Goal: Task Accomplishment & Management: Manage account settings

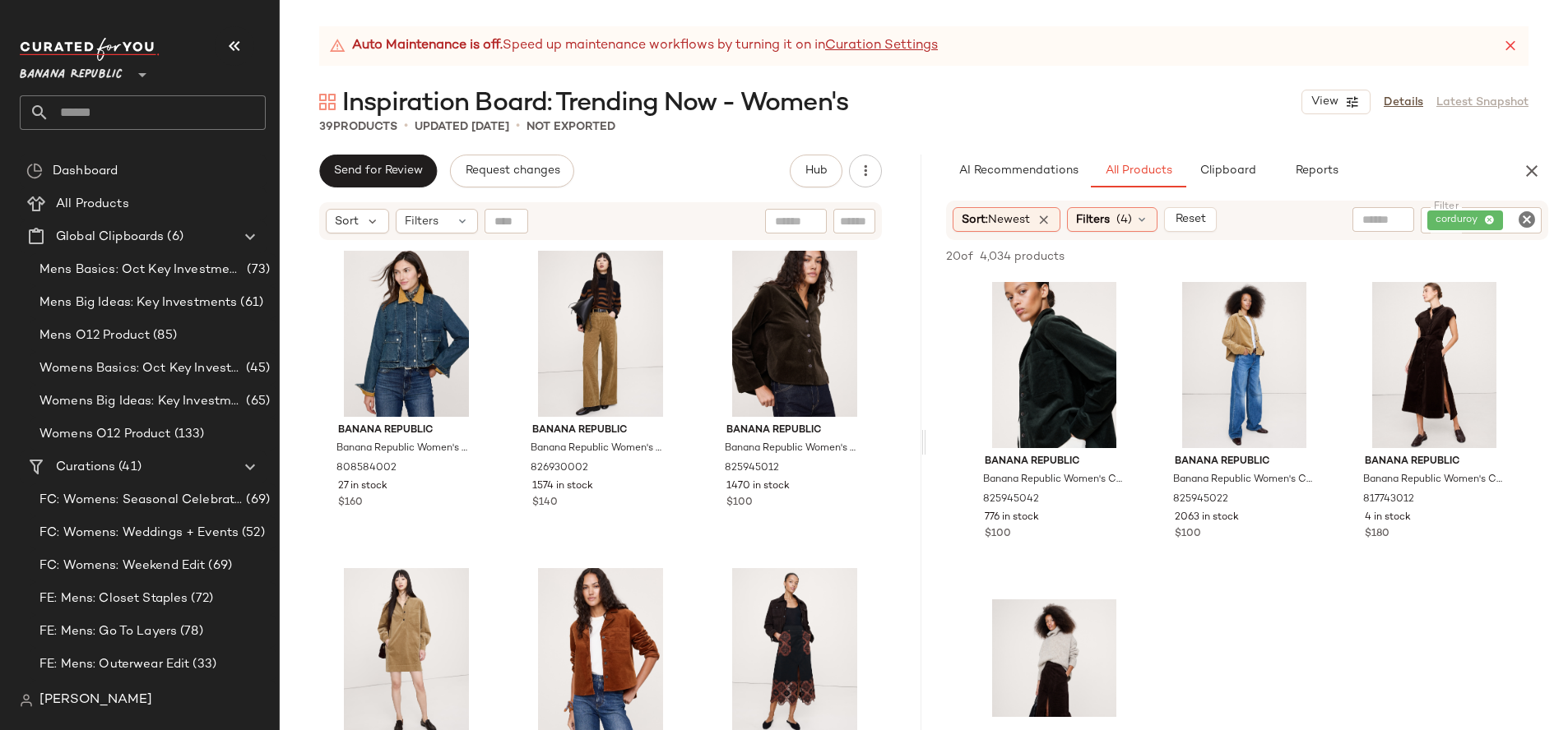
scroll to position [117, 0]
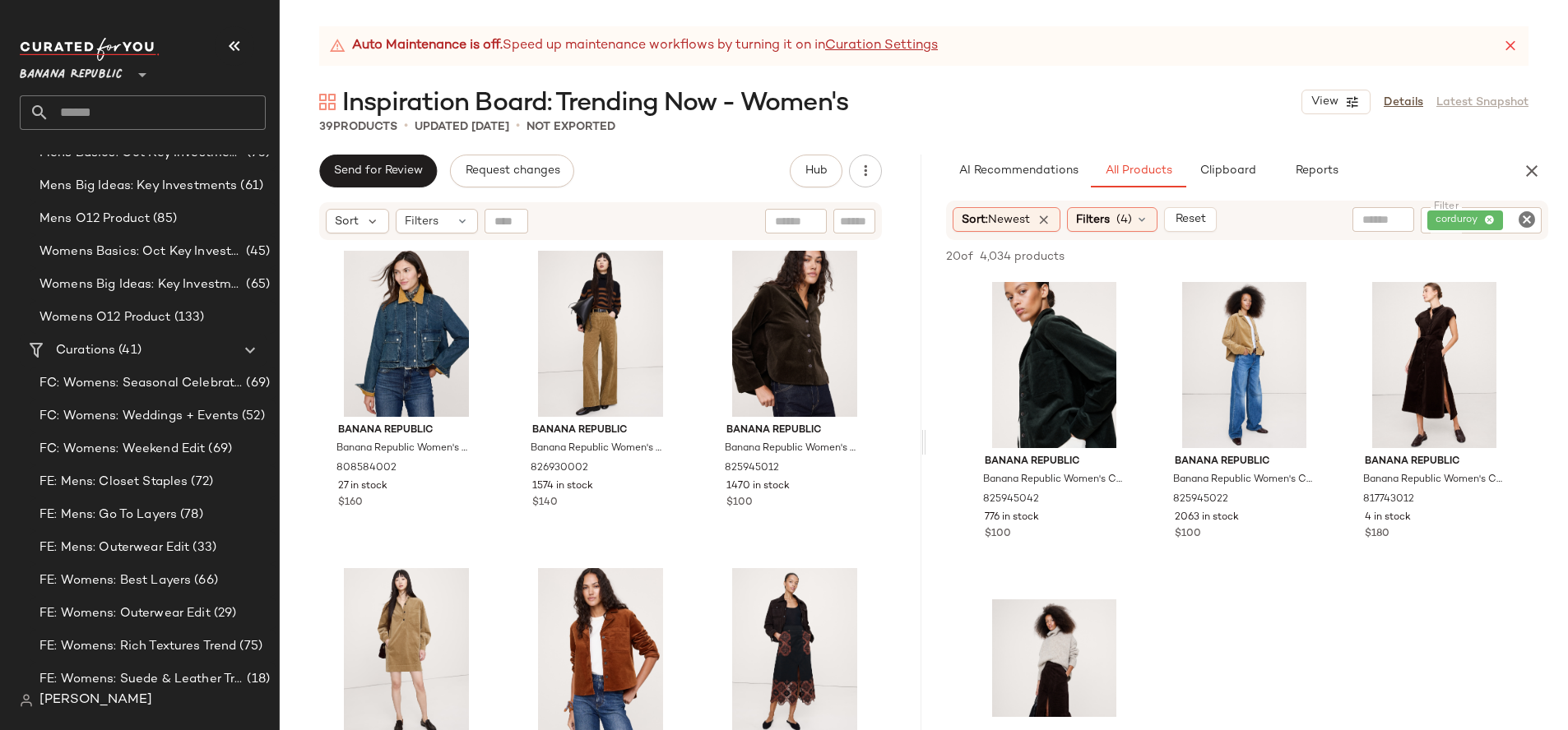
click at [84, 76] on span "Banana Republic" at bounding box center [70, 70] width 102 height 29
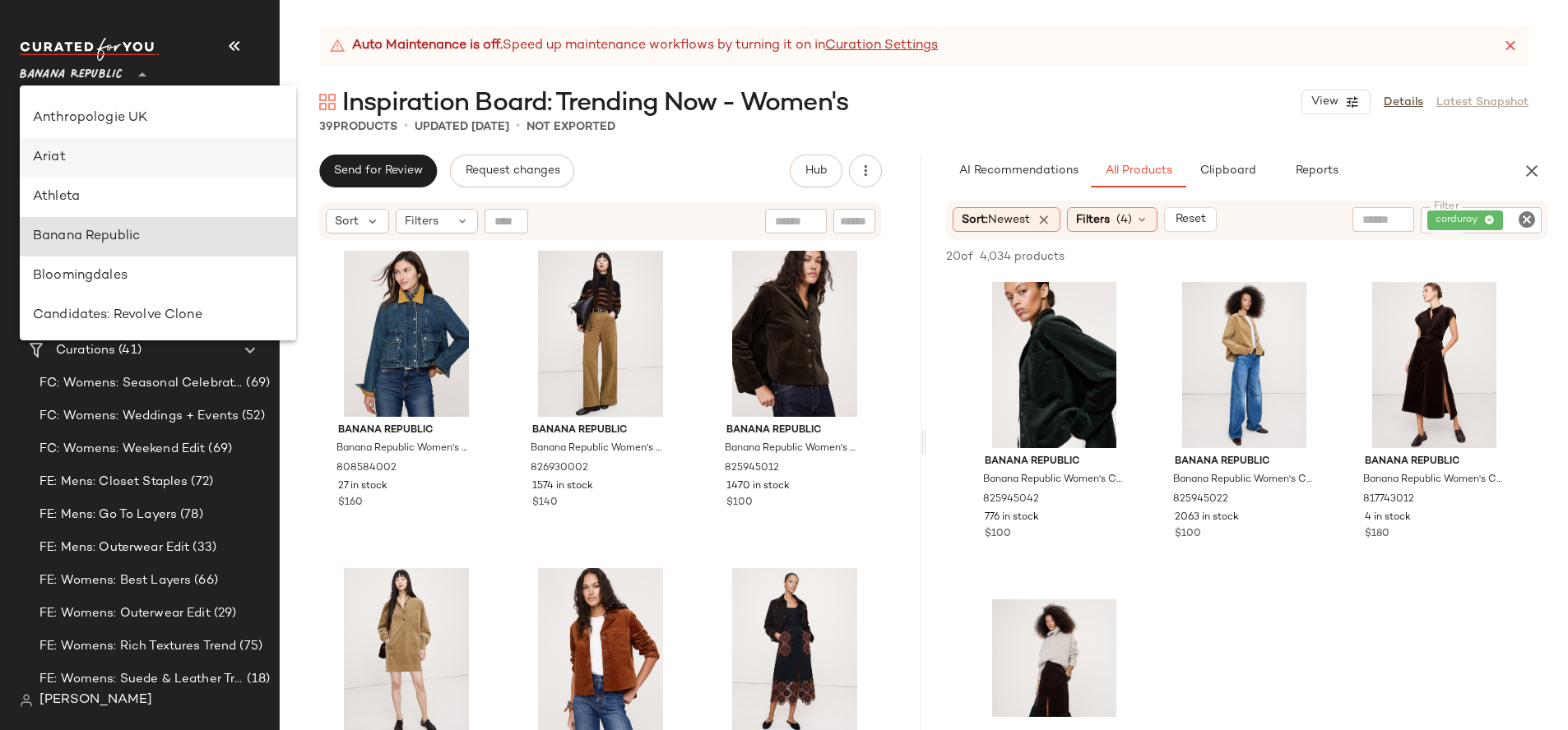
scroll to position [0, 0]
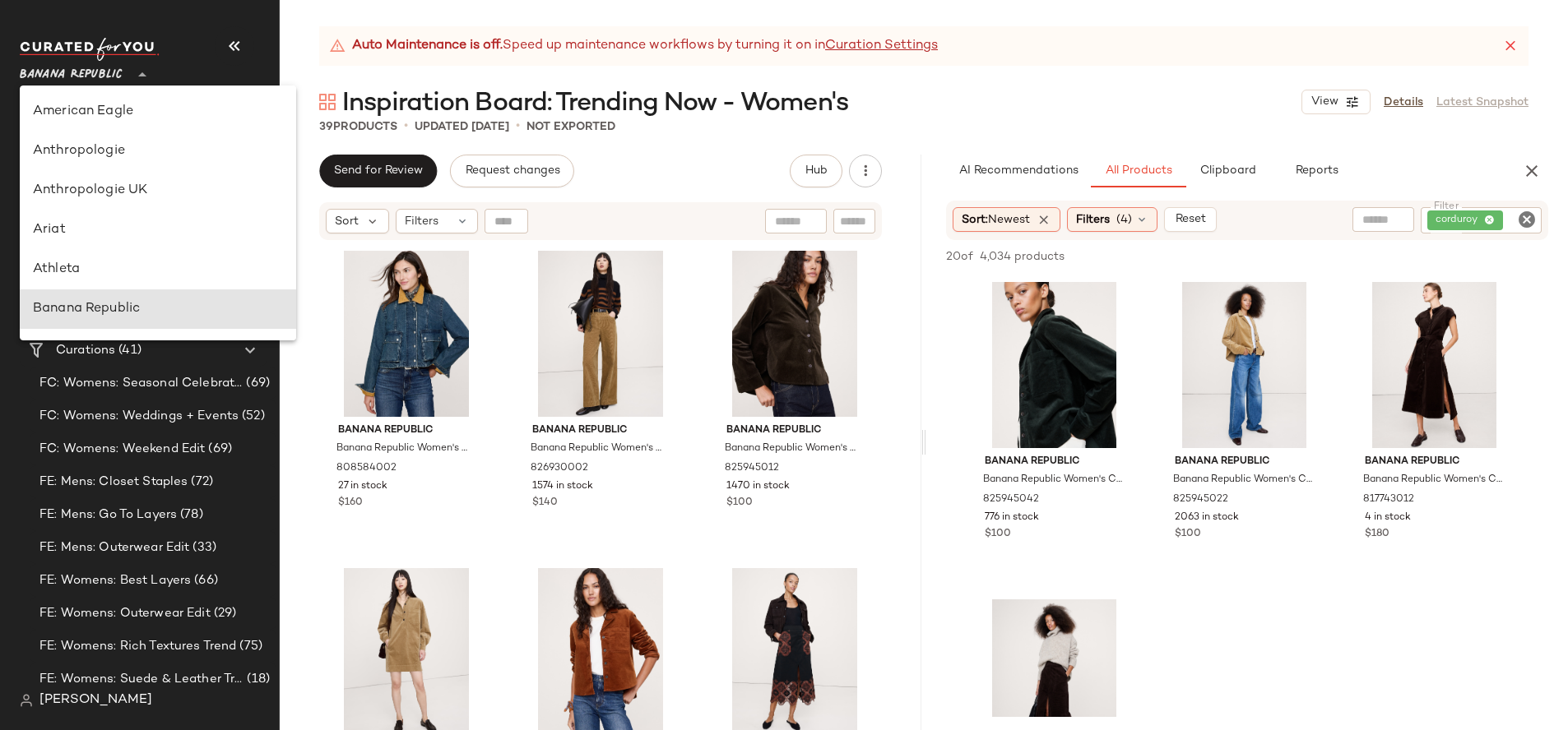
click at [122, 157] on div "Anthropologie" at bounding box center [158, 151] width 250 height 19
type input "**"
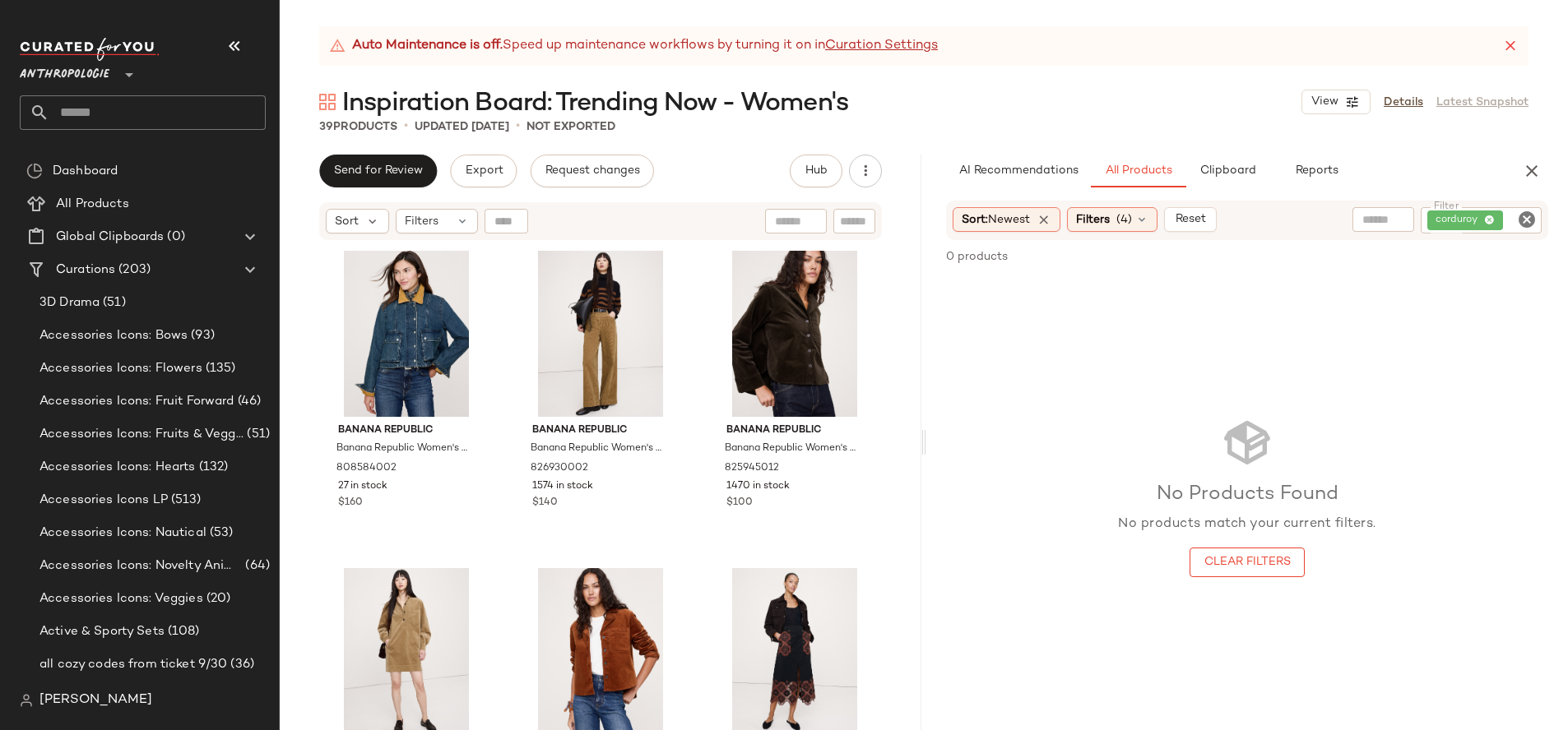
click at [117, 113] on input "text" at bounding box center [158, 112] width 216 height 34
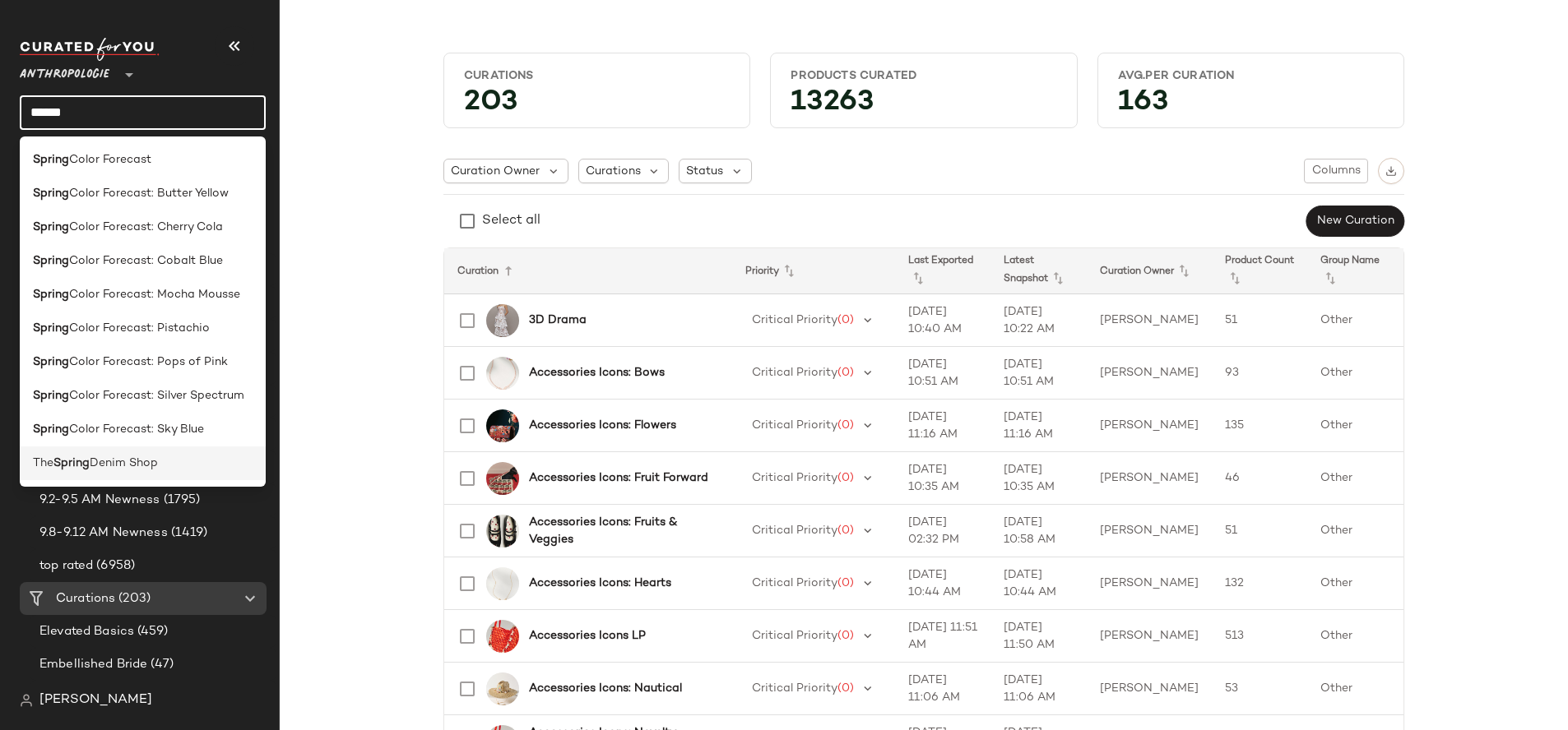
type input "******"
click at [133, 473] on div "The Spring Denim Shop" at bounding box center [142, 463] width 246 height 34
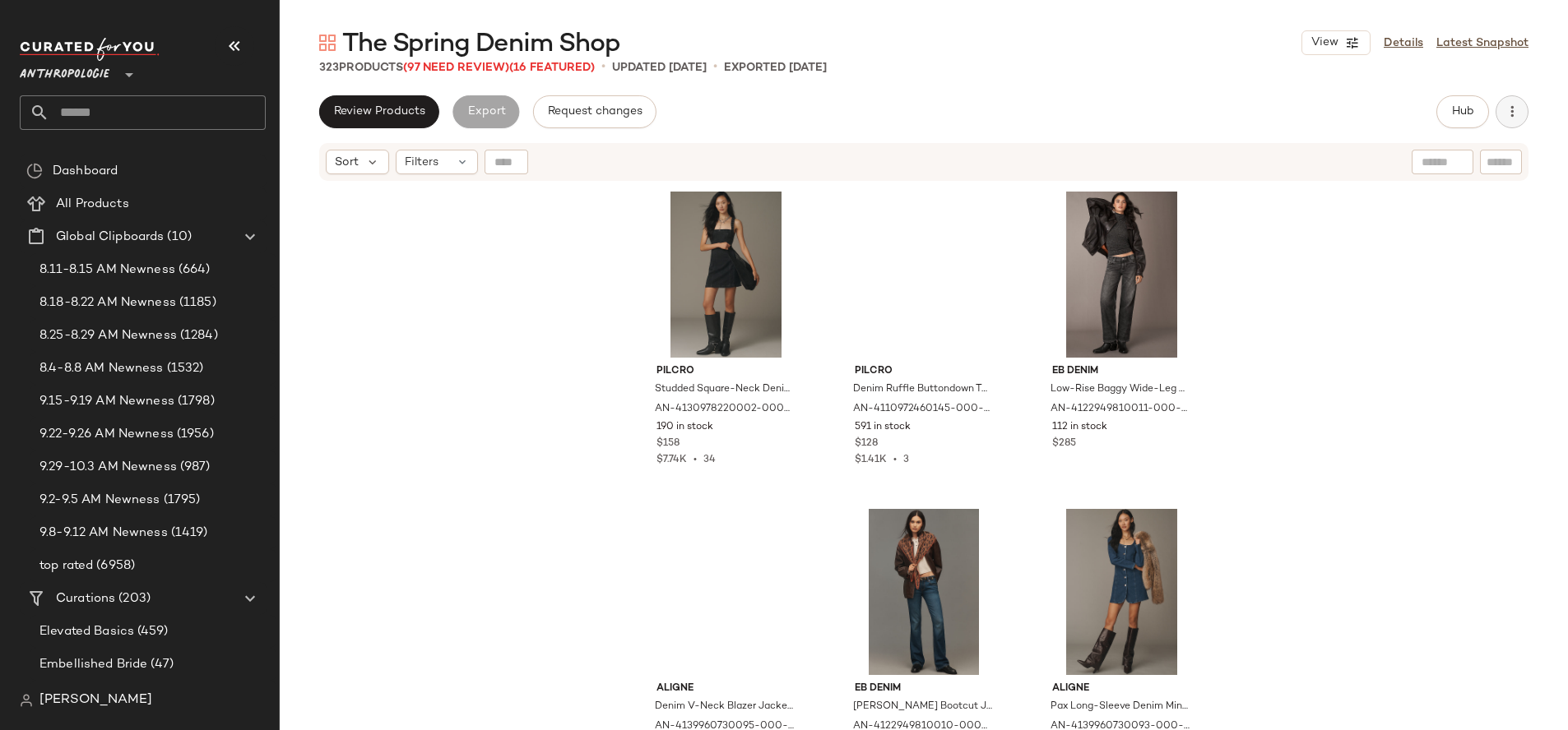
click at [1509, 113] on icon "button" at bounding box center [1511, 111] width 17 height 17
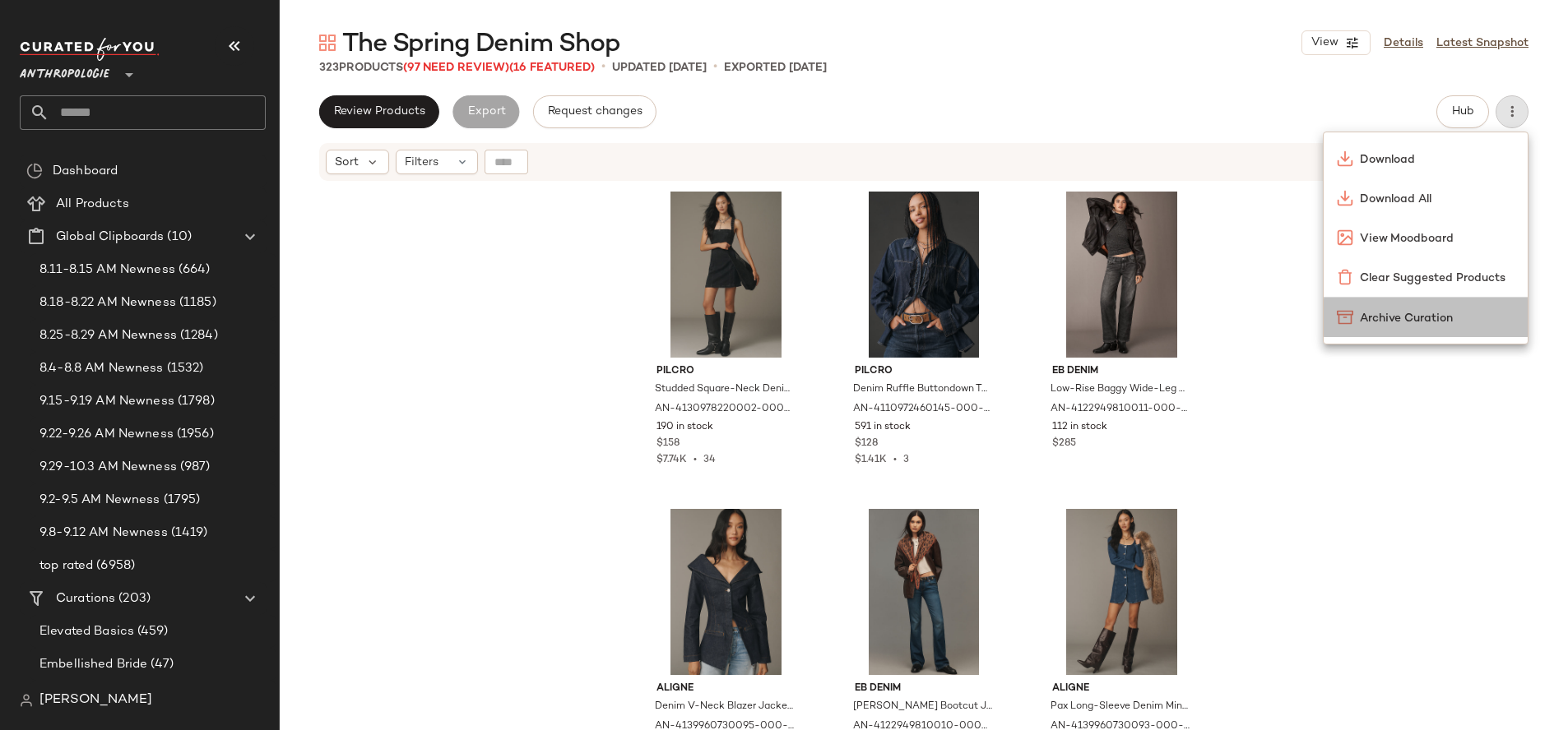
click at [1430, 318] on span "Archive Curation" at bounding box center [1436, 319] width 155 height 18
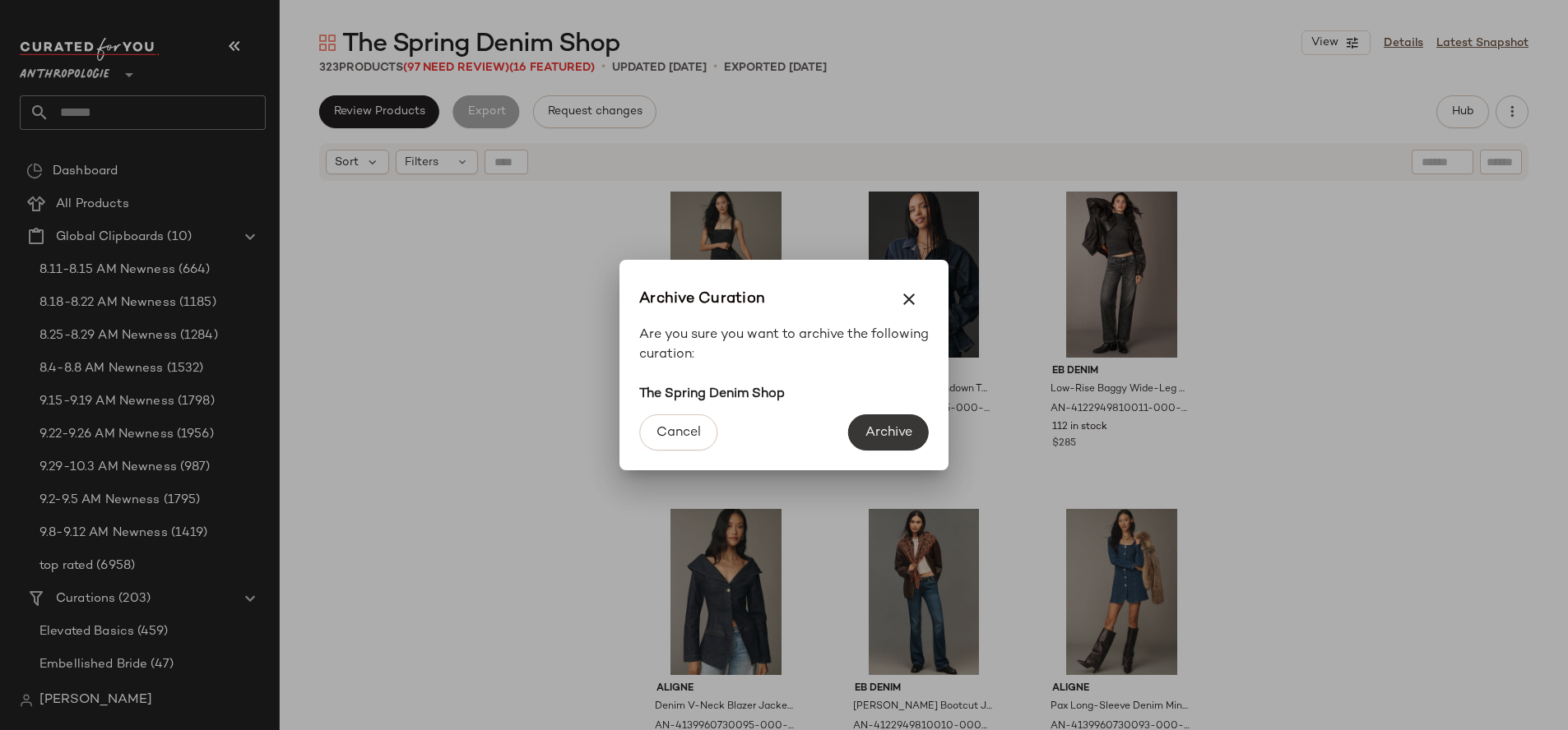
click at [891, 425] on span "Archive" at bounding box center [888, 433] width 48 height 16
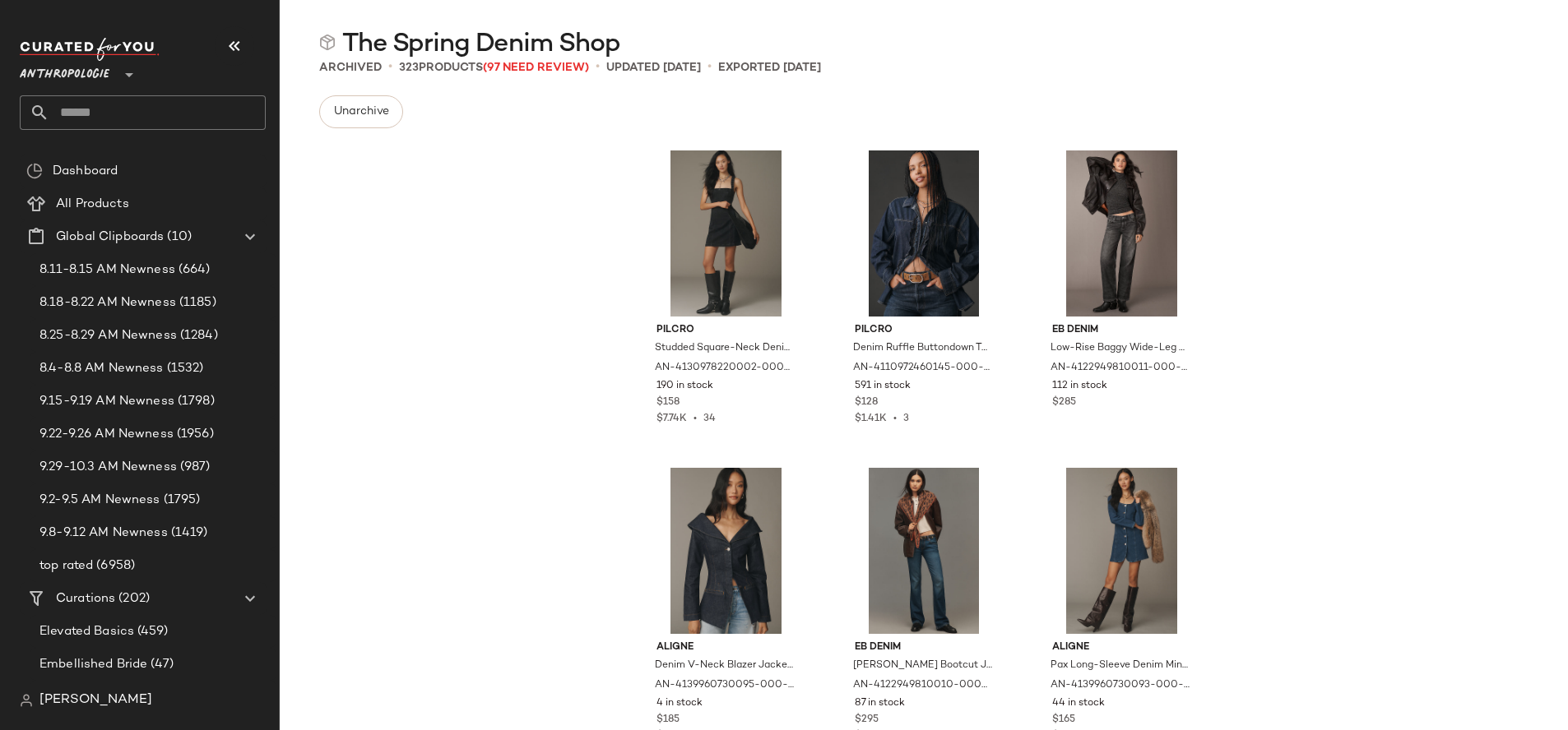
click at [203, 114] on input "text" at bounding box center [158, 112] width 216 height 34
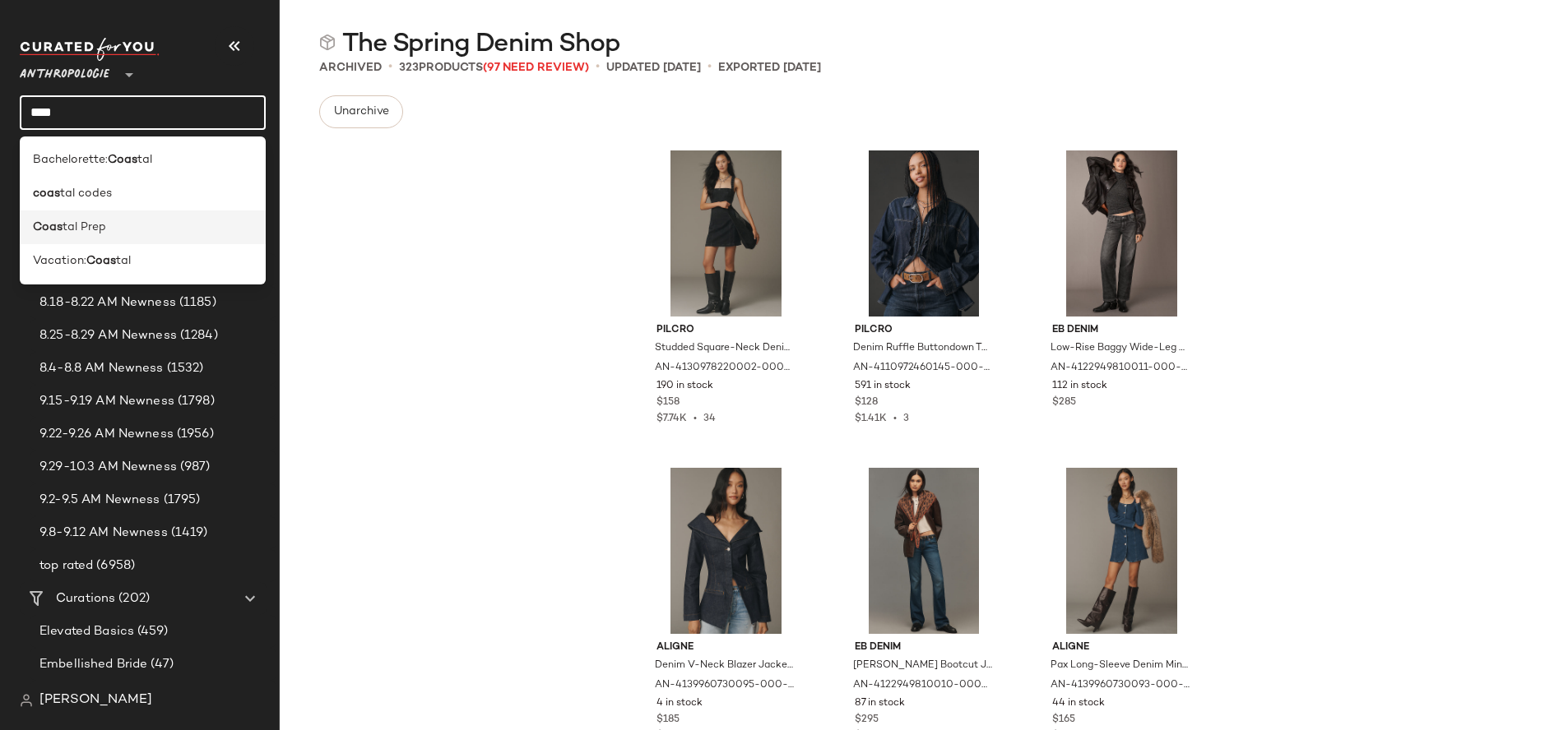
type input "****"
click at [156, 223] on div "Coas tal Prep" at bounding box center [142, 227] width 219 height 18
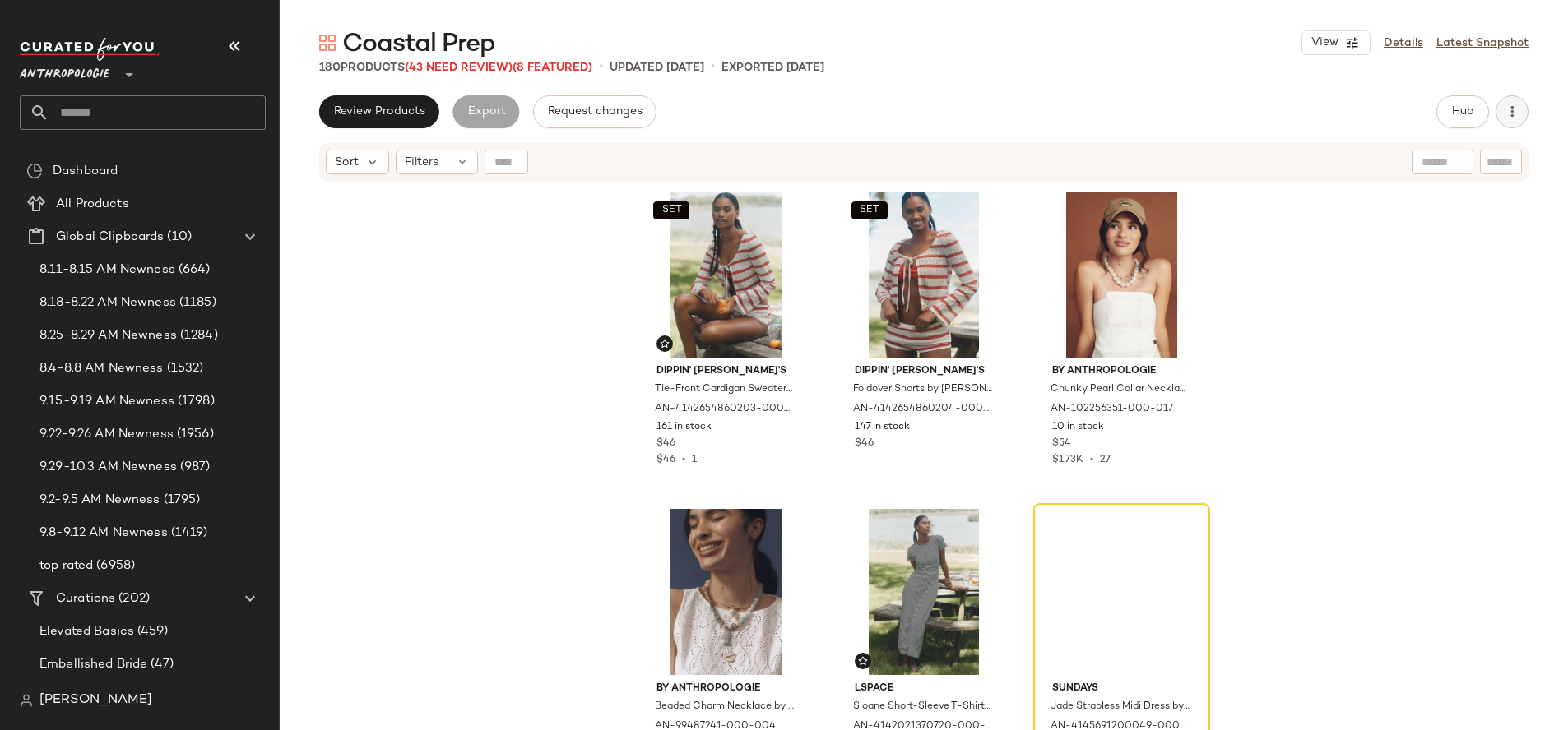
click at [1513, 112] on icon "button" at bounding box center [1511, 111] width 17 height 17
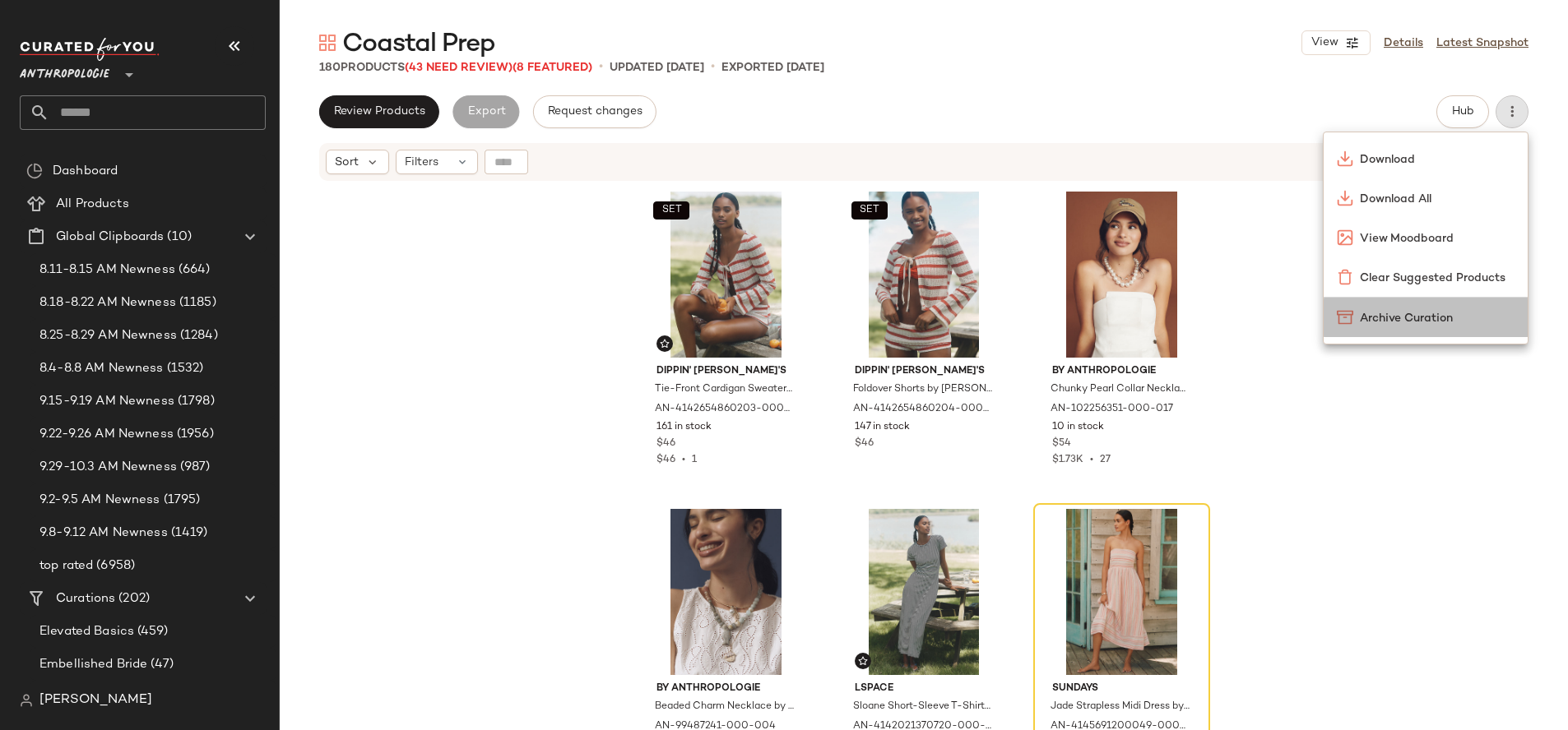
click at [1391, 324] on span "Archive Curation" at bounding box center [1436, 319] width 155 height 18
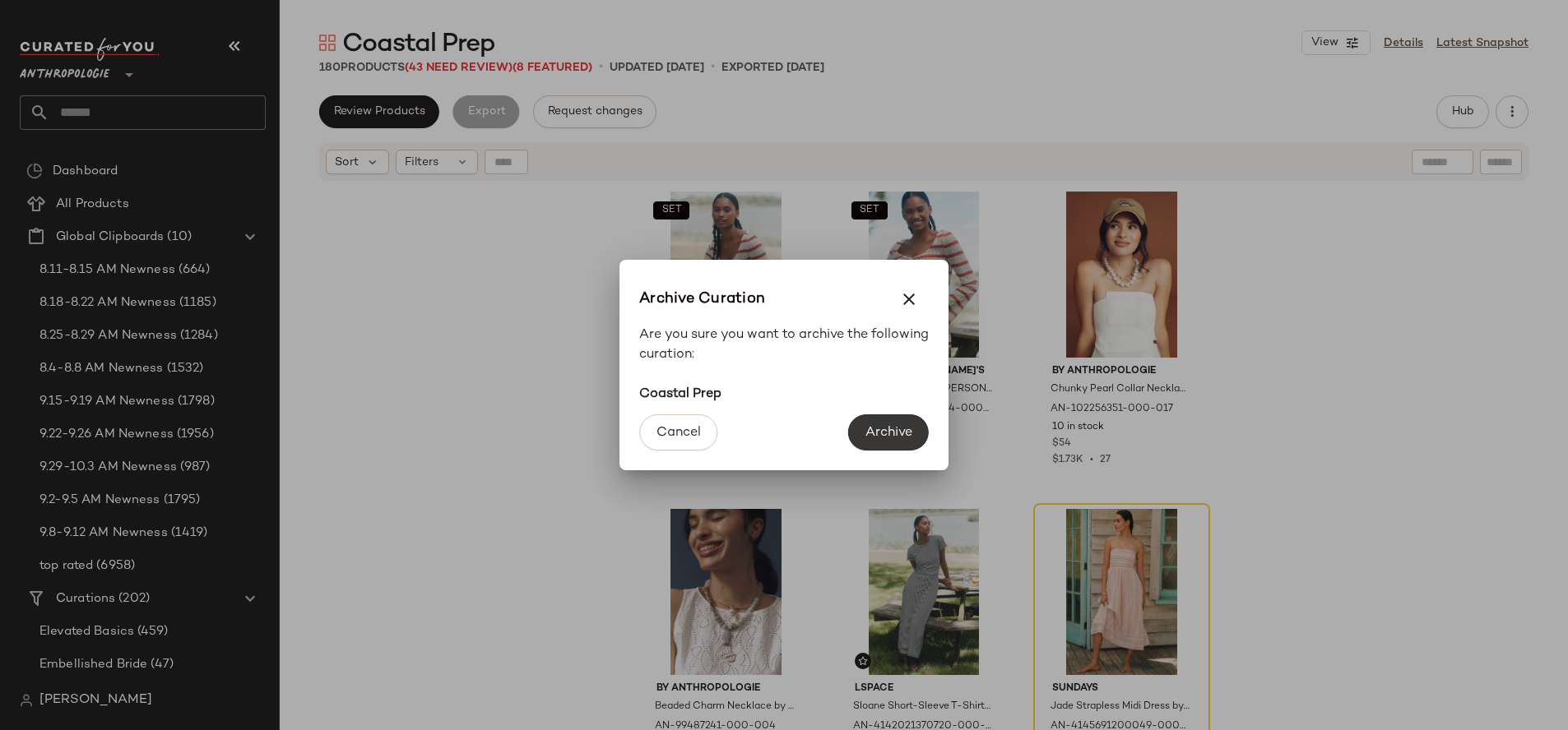
click at [882, 423] on button "Archive" at bounding box center [888, 432] width 81 height 36
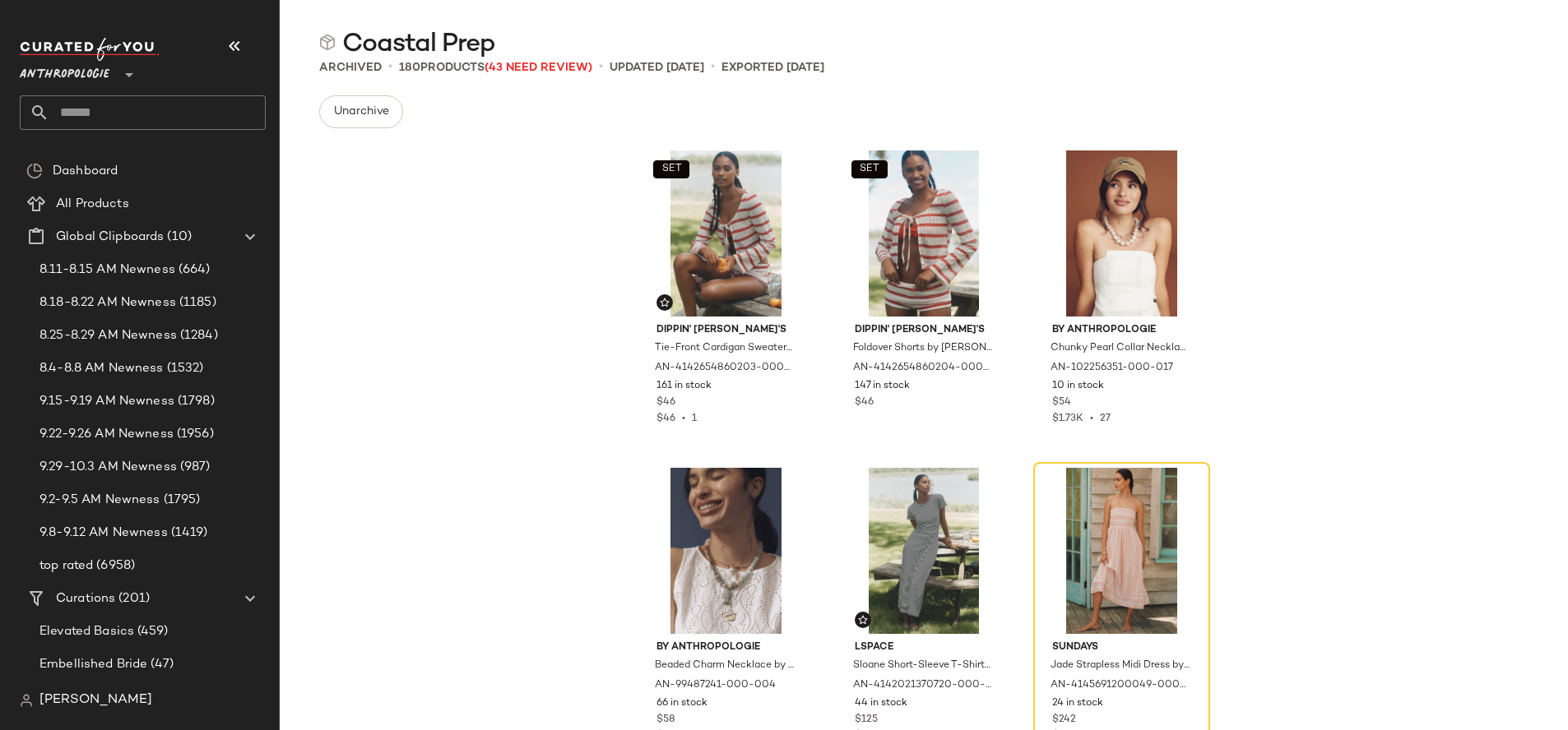
click at [149, 120] on input "text" at bounding box center [158, 112] width 216 height 34
type input "*"
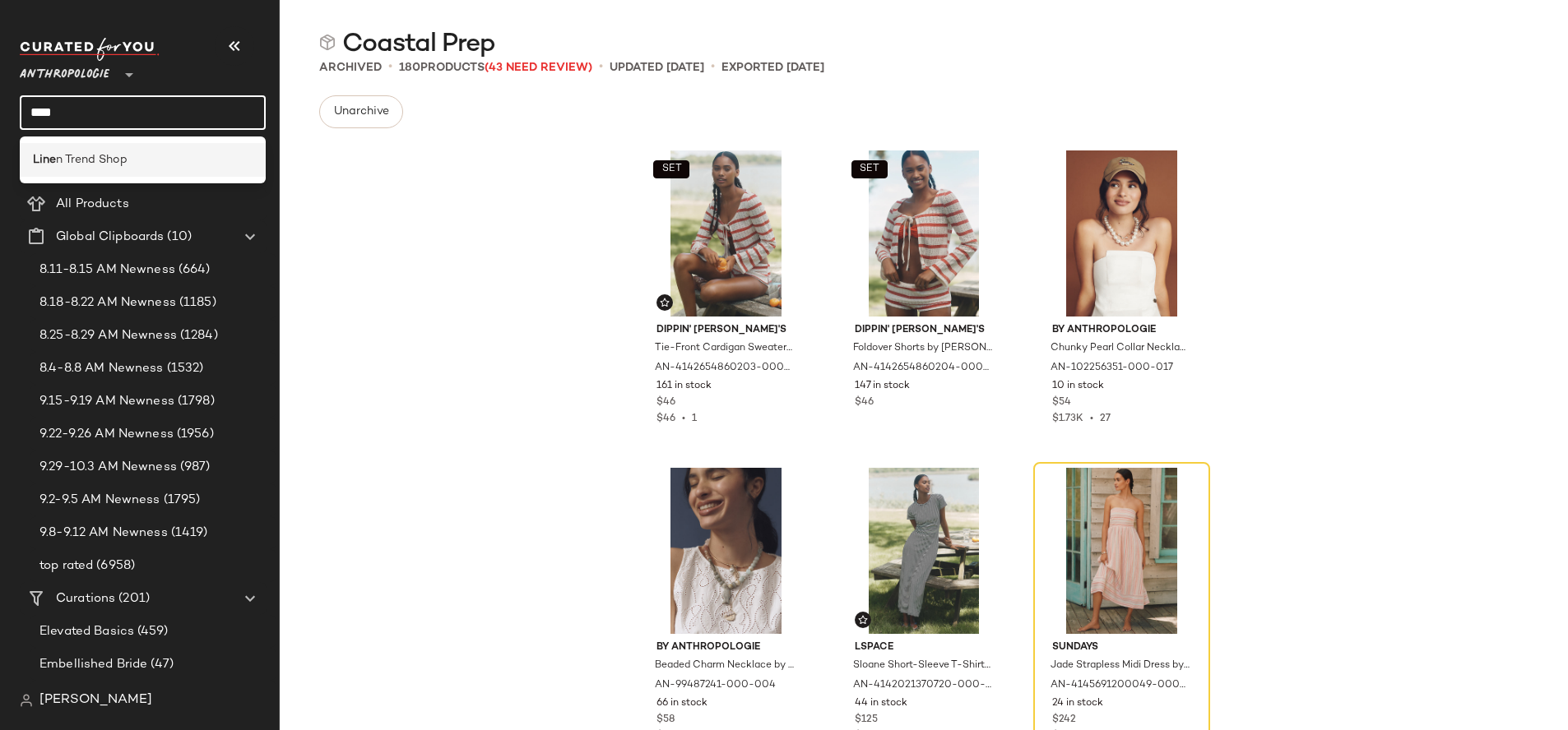
type input "****"
click at [71, 157] on span "n Trend Shop" at bounding box center [91, 160] width 71 height 18
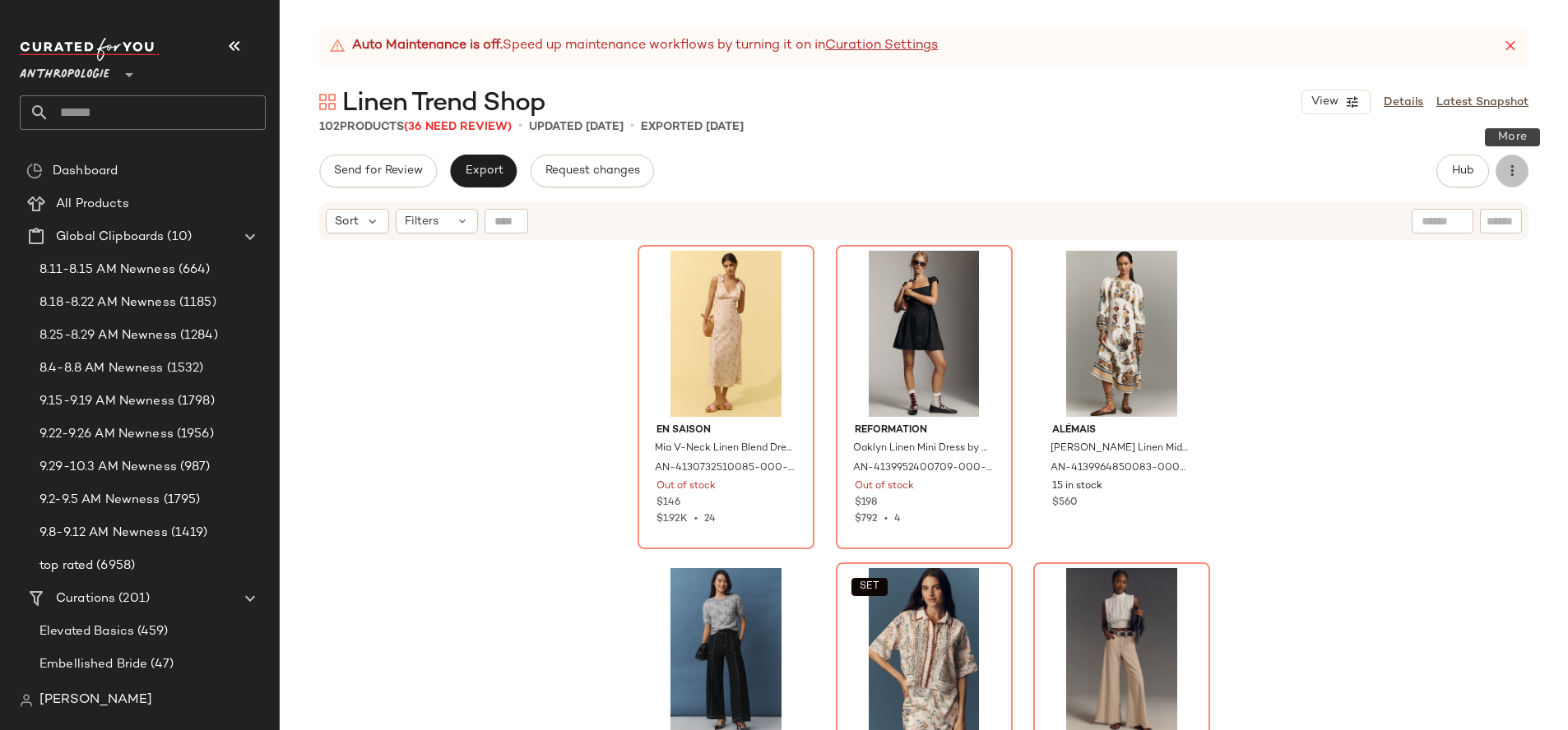
click at [1522, 173] on button "button" at bounding box center [1512, 172] width 33 height 33
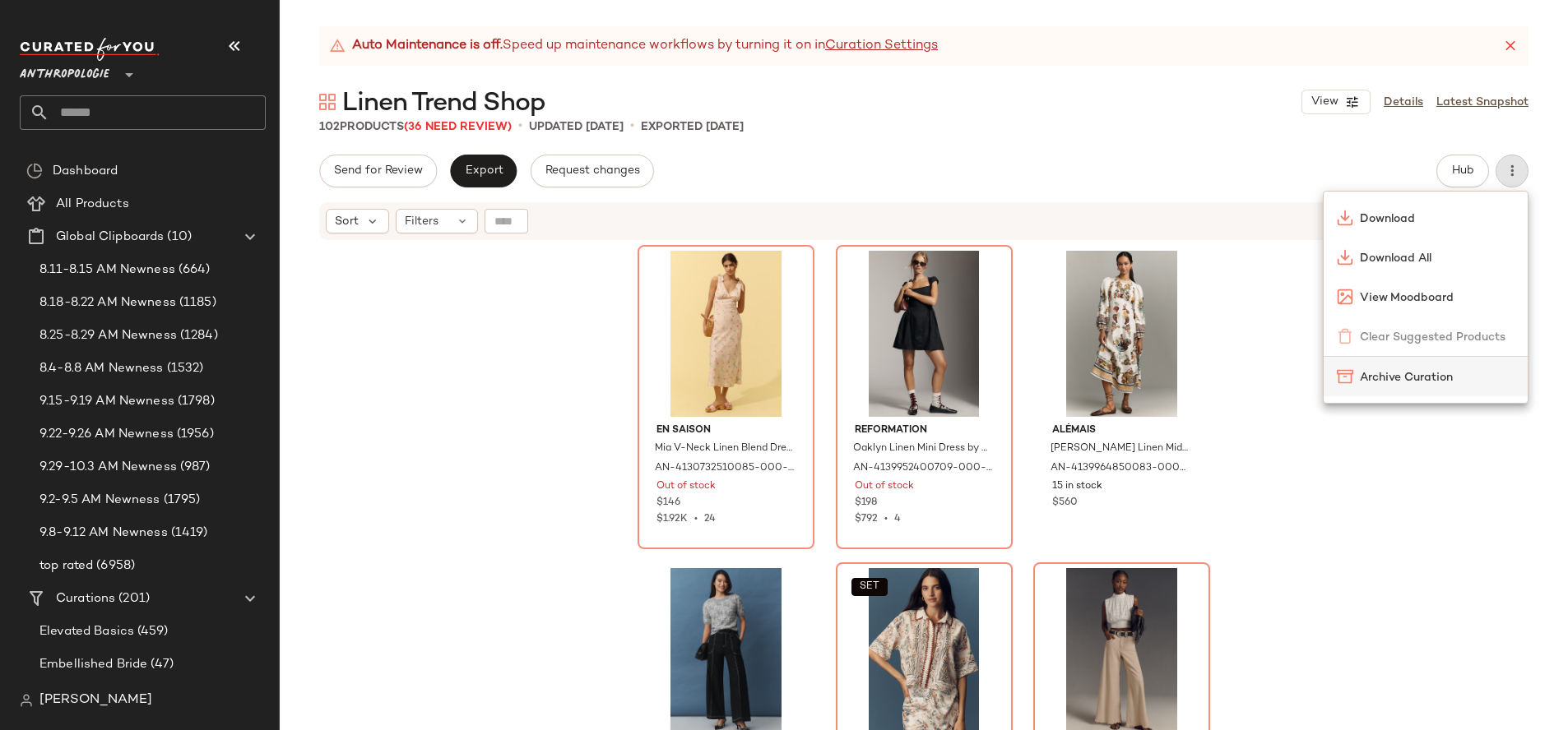
click at [1392, 375] on span "Archive Curation" at bounding box center [1436, 378] width 155 height 18
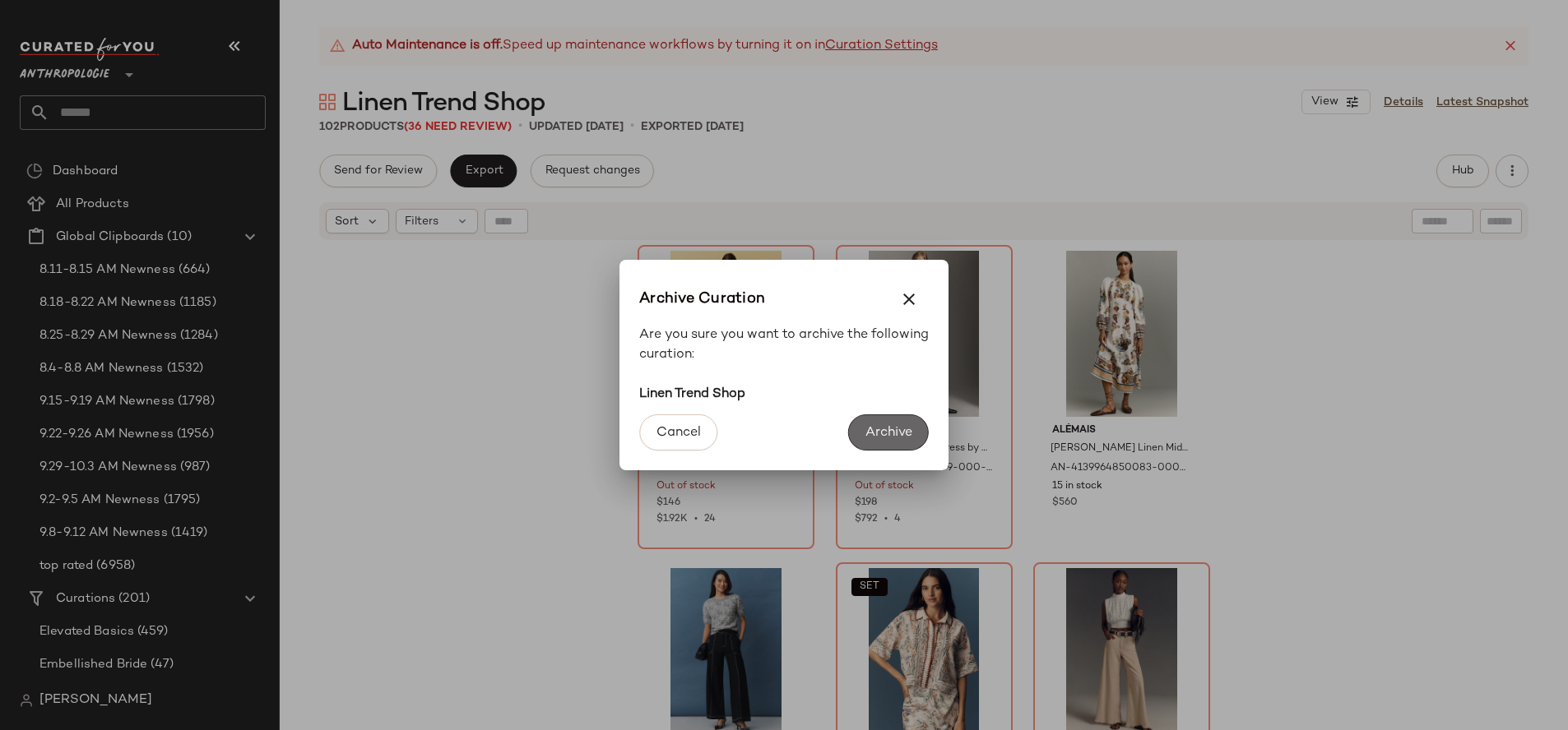
click at [851, 422] on button "Archive" at bounding box center [888, 432] width 81 height 36
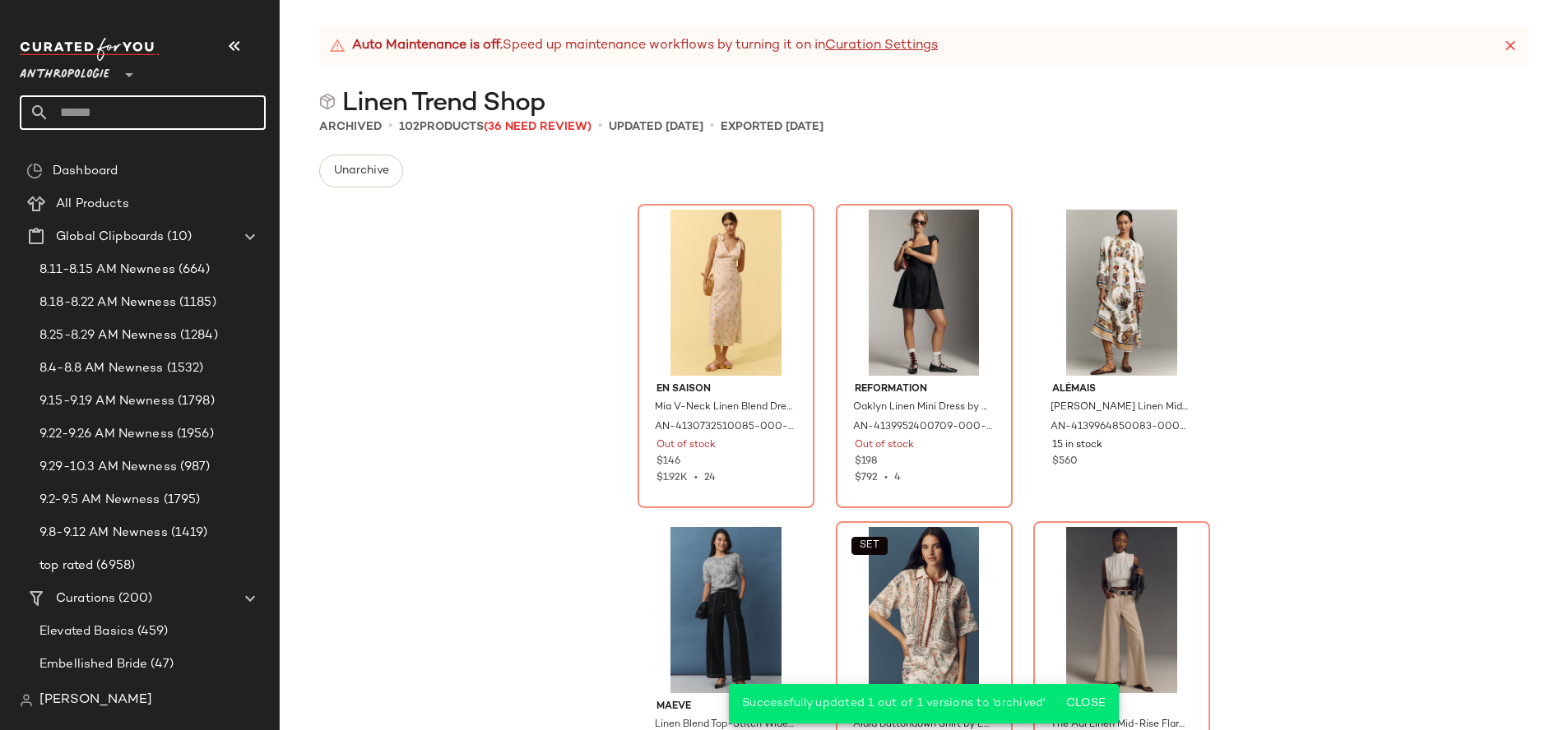
click at [191, 104] on input "text" at bounding box center [158, 112] width 216 height 34
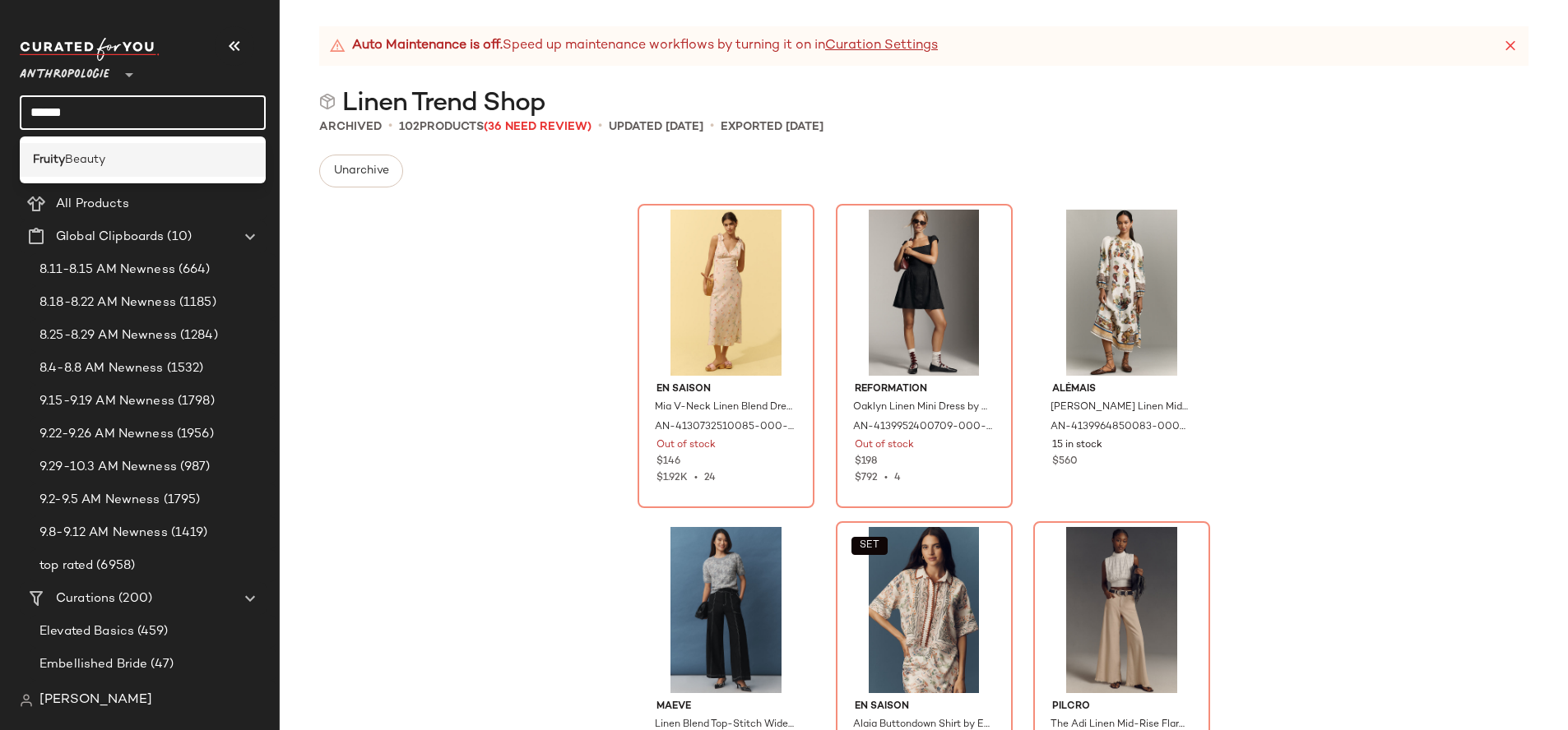
type input "******"
click at [95, 155] on span "Beauty" at bounding box center [85, 160] width 40 height 18
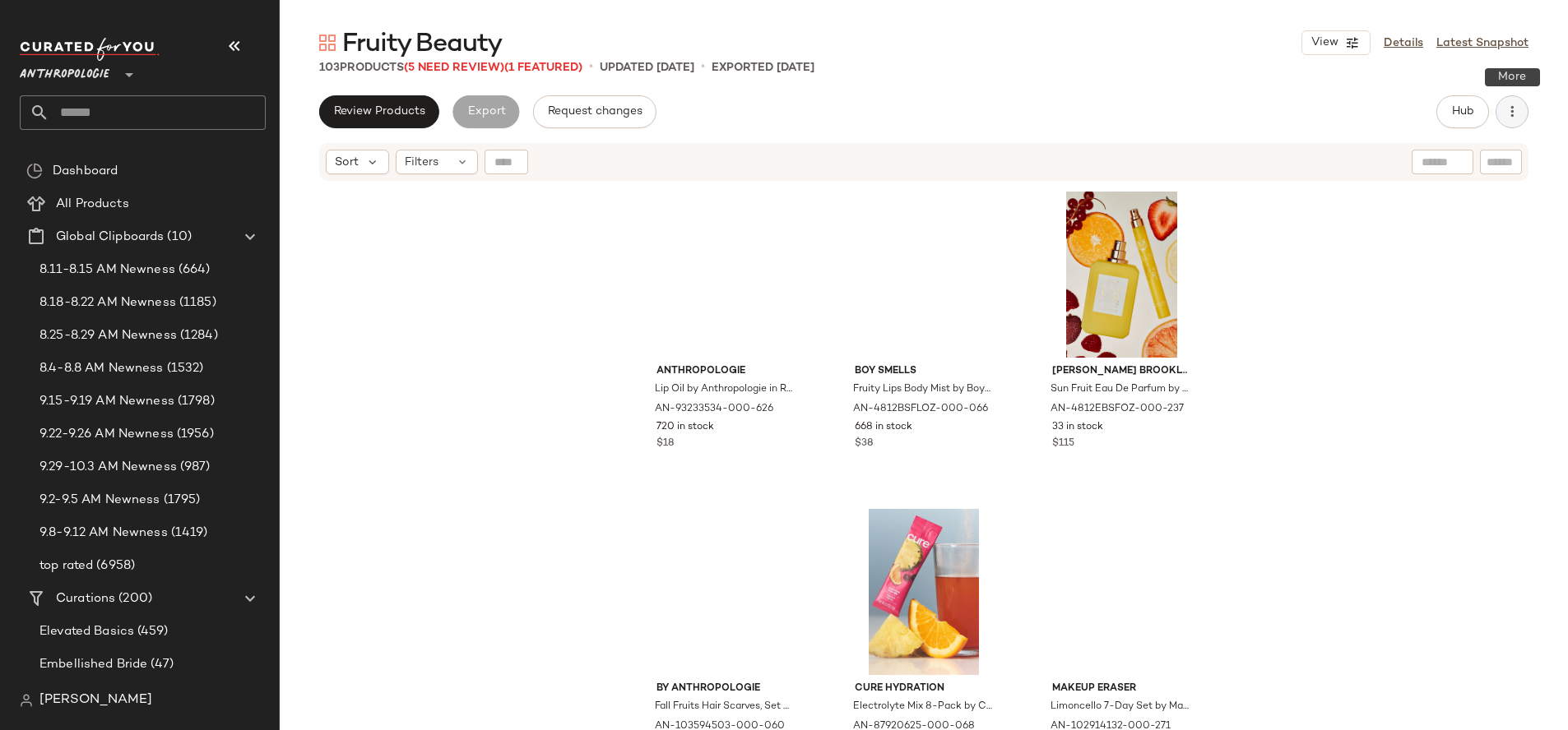
click at [1520, 112] on button "button" at bounding box center [1512, 112] width 33 height 33
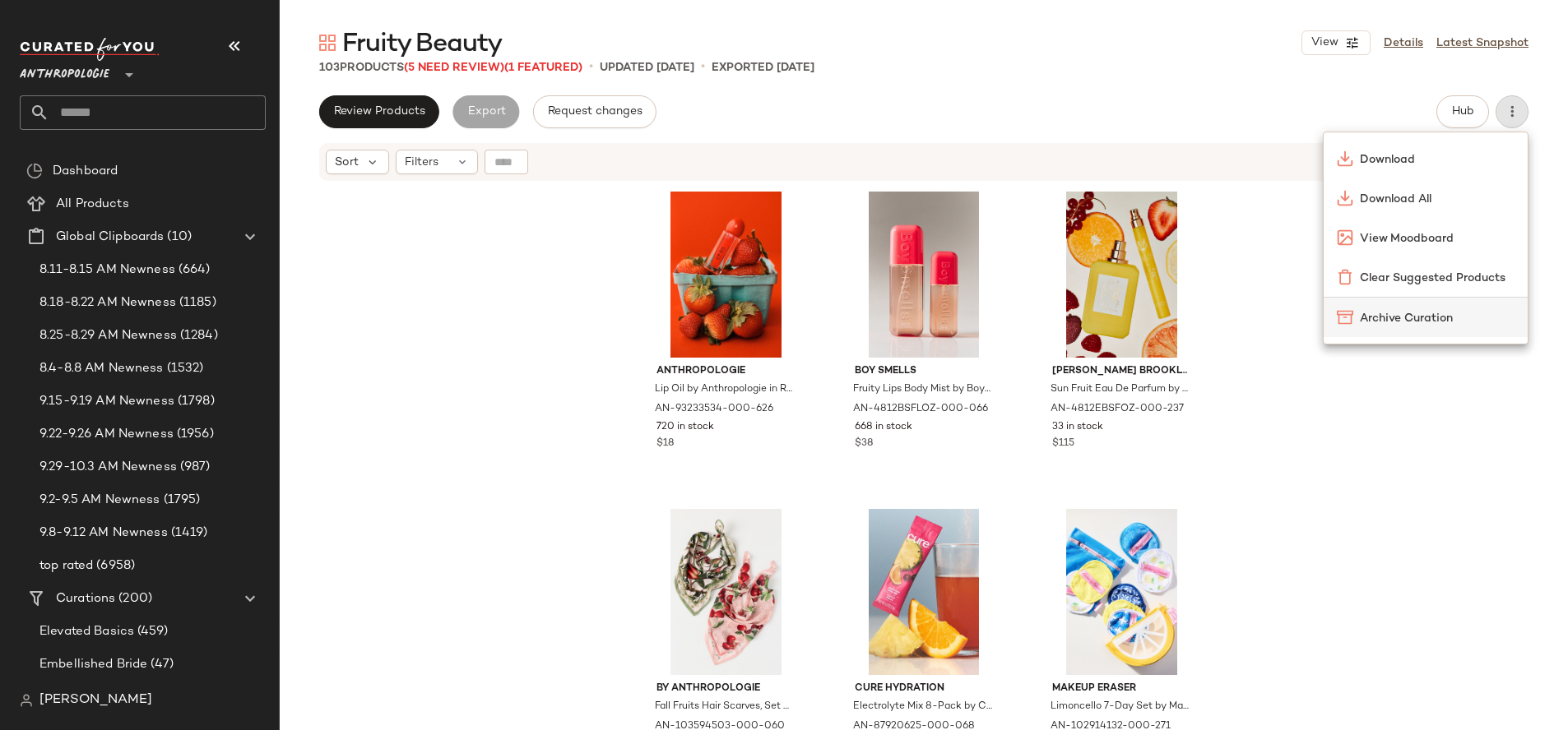
click at [1433, 313] on span "Archive Curation" at bounding box center [1436, 319] width 155 height 18
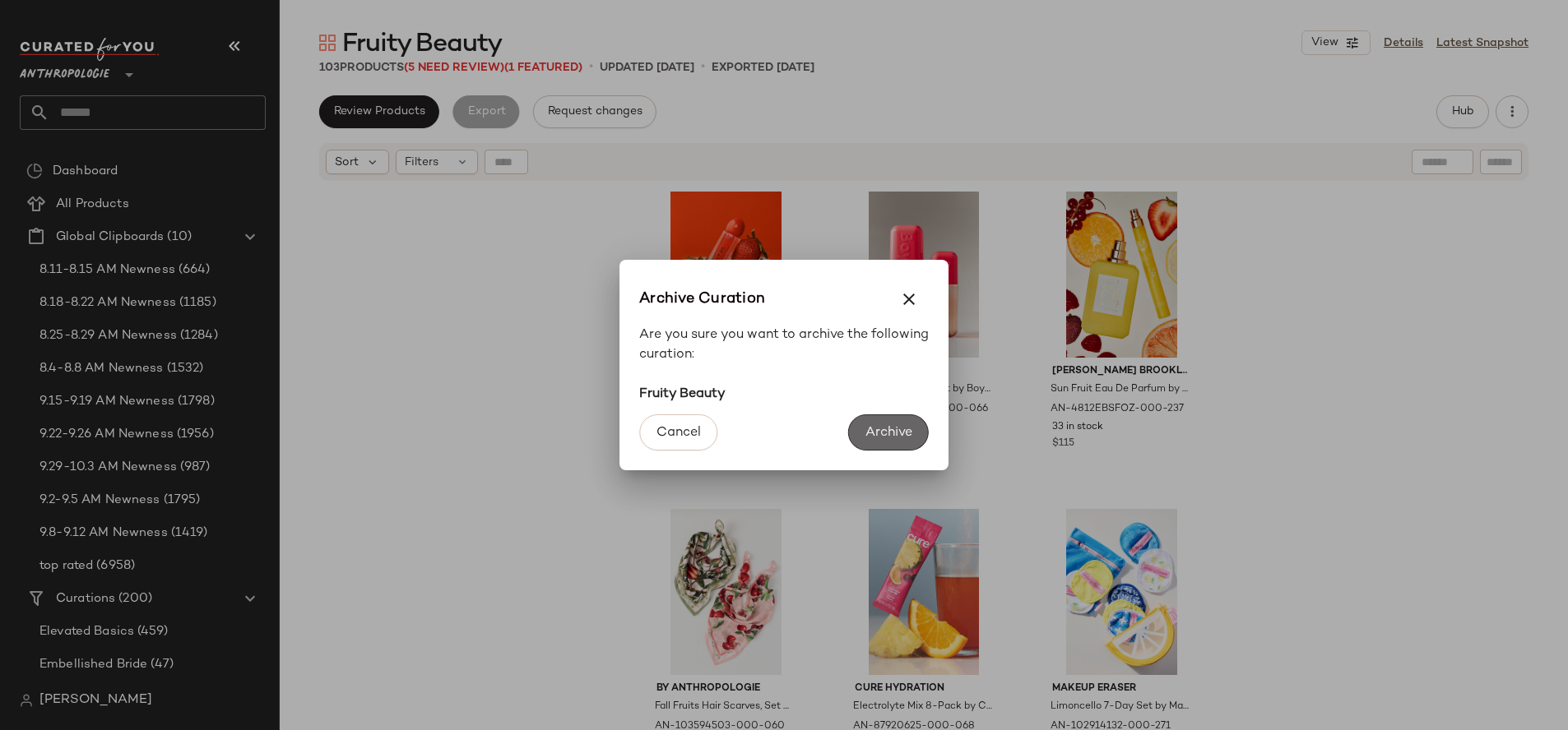
click at [884, 429] on span "Archive" at bounding box center [888, 433] width 48 height 16
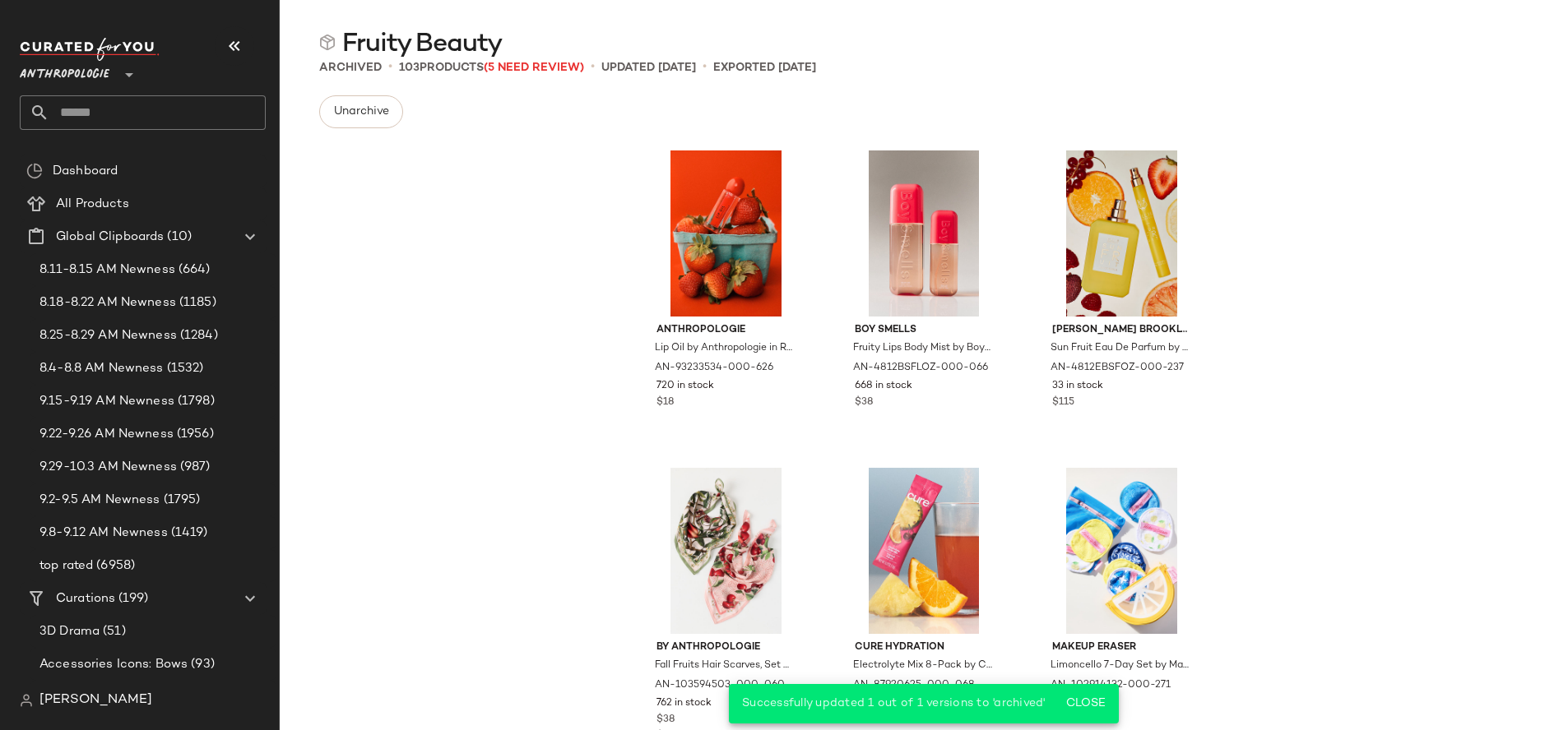
click at [134, 113] on input "text" at bounding box center [158, 112] width 216 height 34
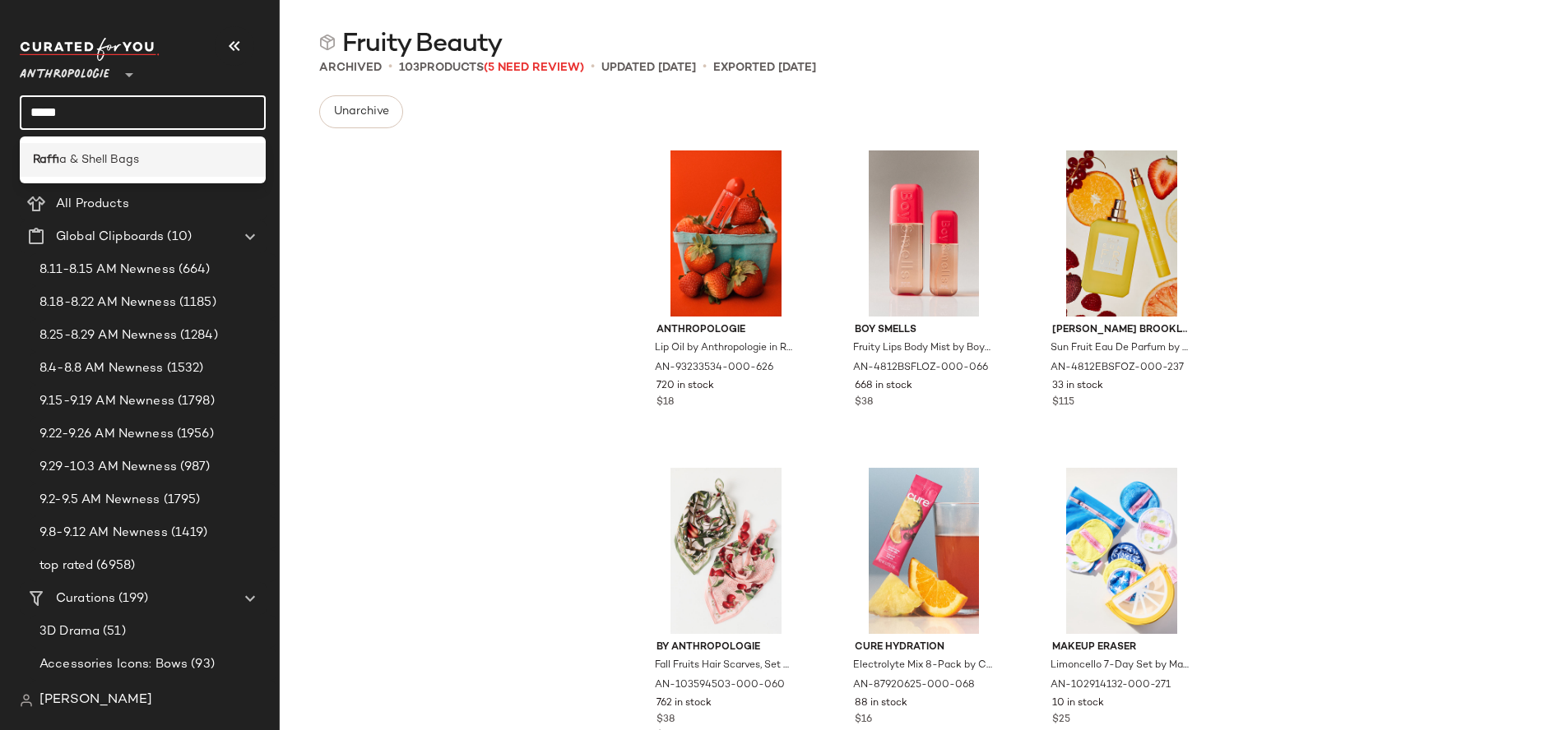
type input "*****"
click at [107, 156] on span "a & Shell Bags" at bounding box center [99, 160] width 80 height 18
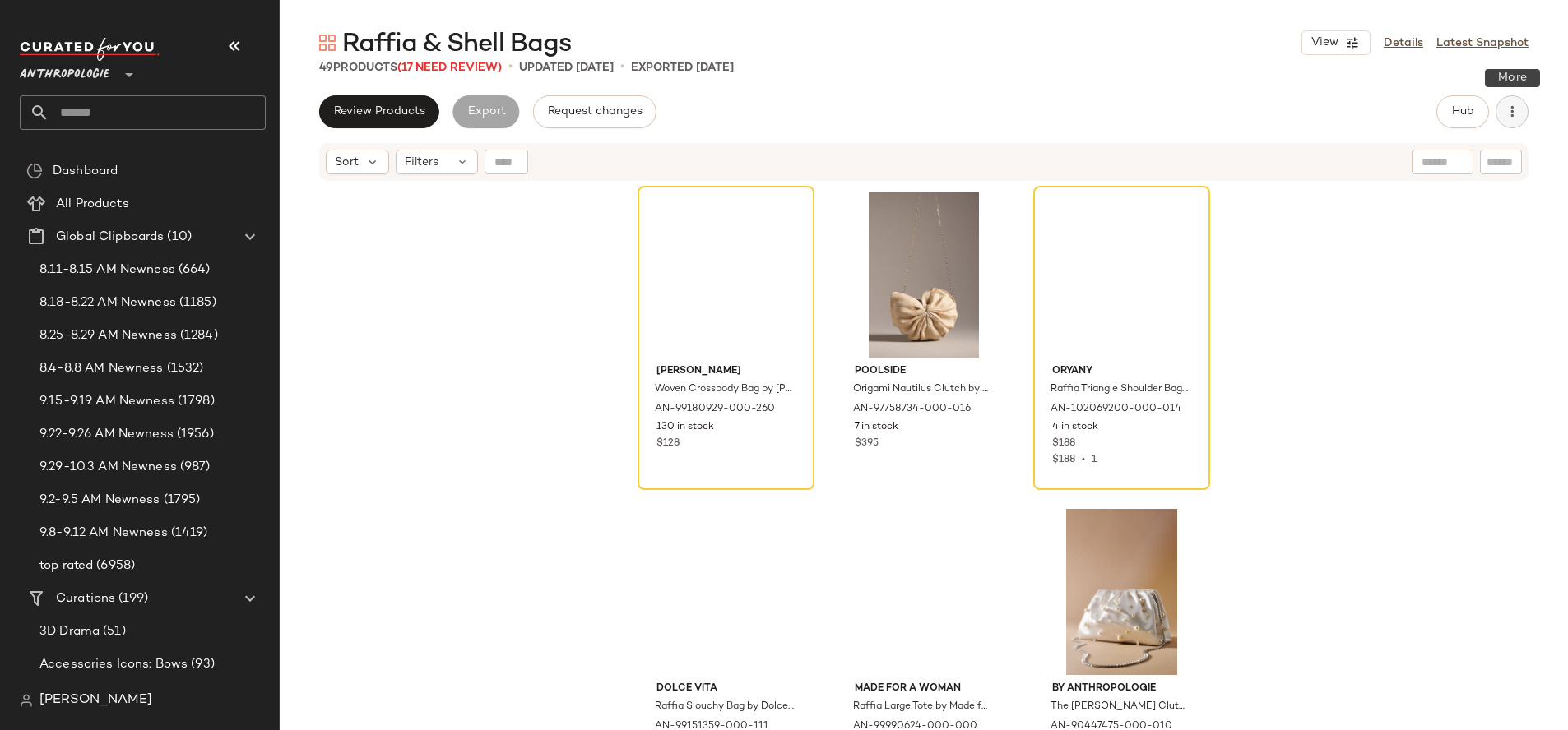
click at [1523, 118] on button "button" at bounding box center [1512, 112] width 33 height 33
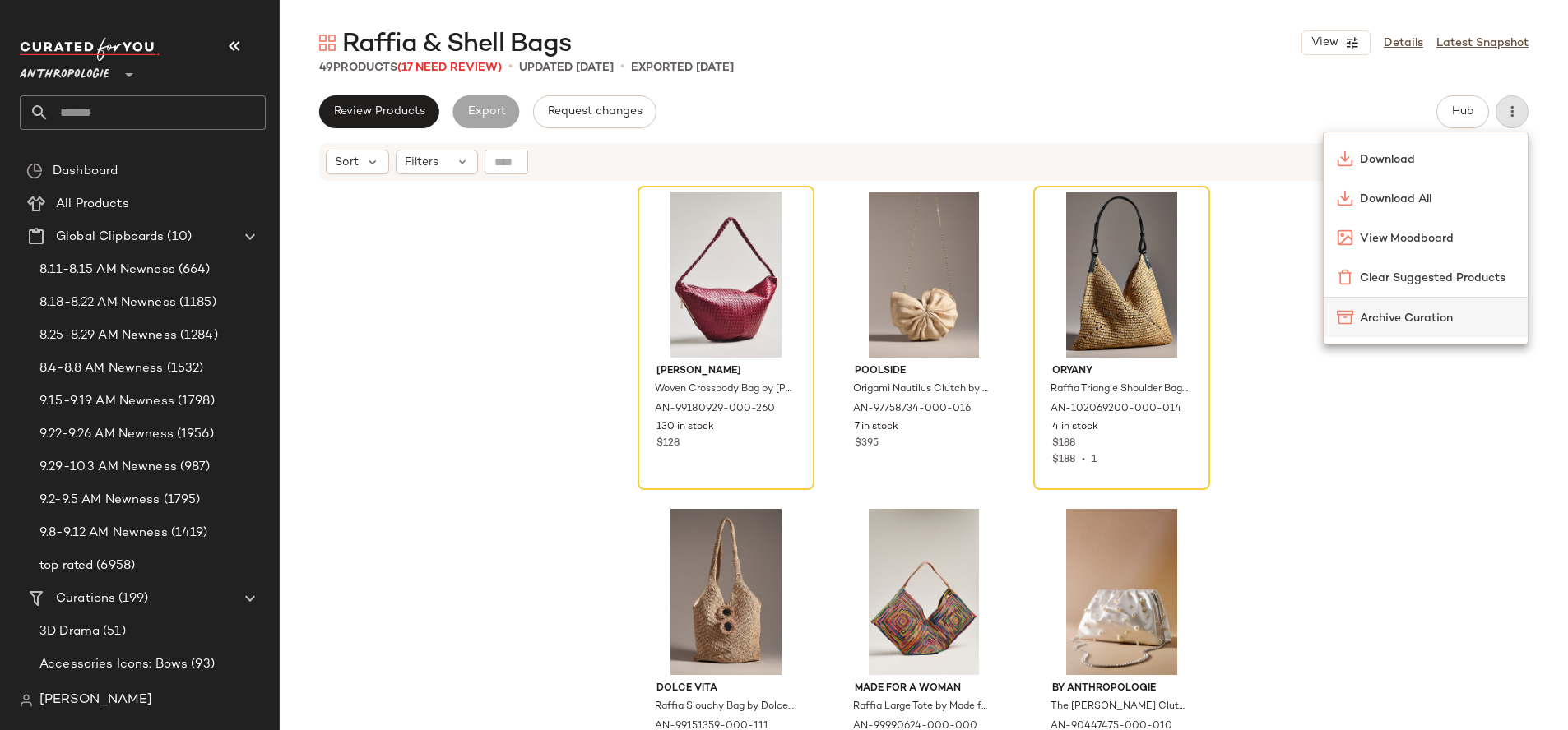
click at [1419, 319] on span "Archive Curation" at bounding box center [1436, 319] width 155 height 18
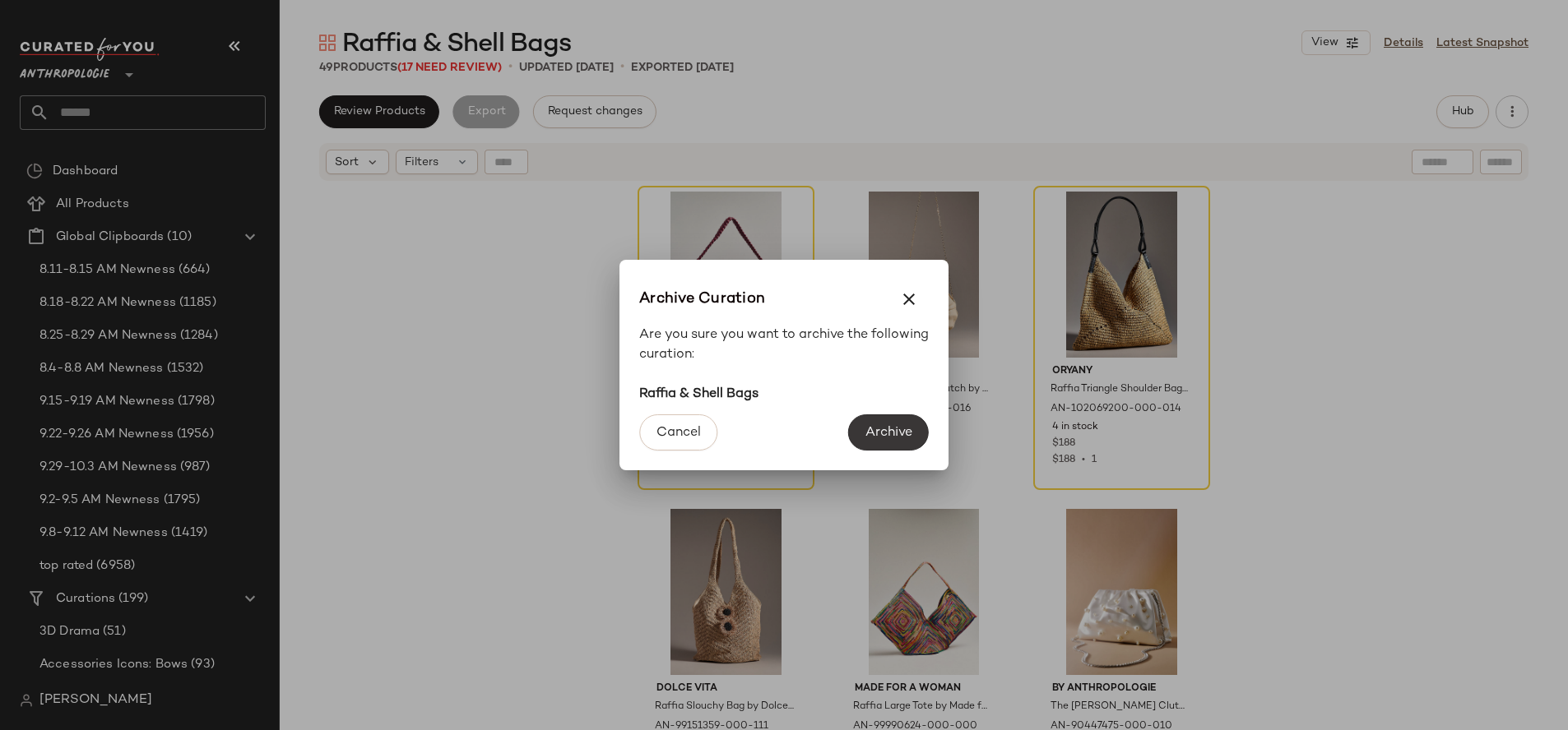
click at [871, 429] on span "Archive" at bounding box center [888, 433] width 48 height 16
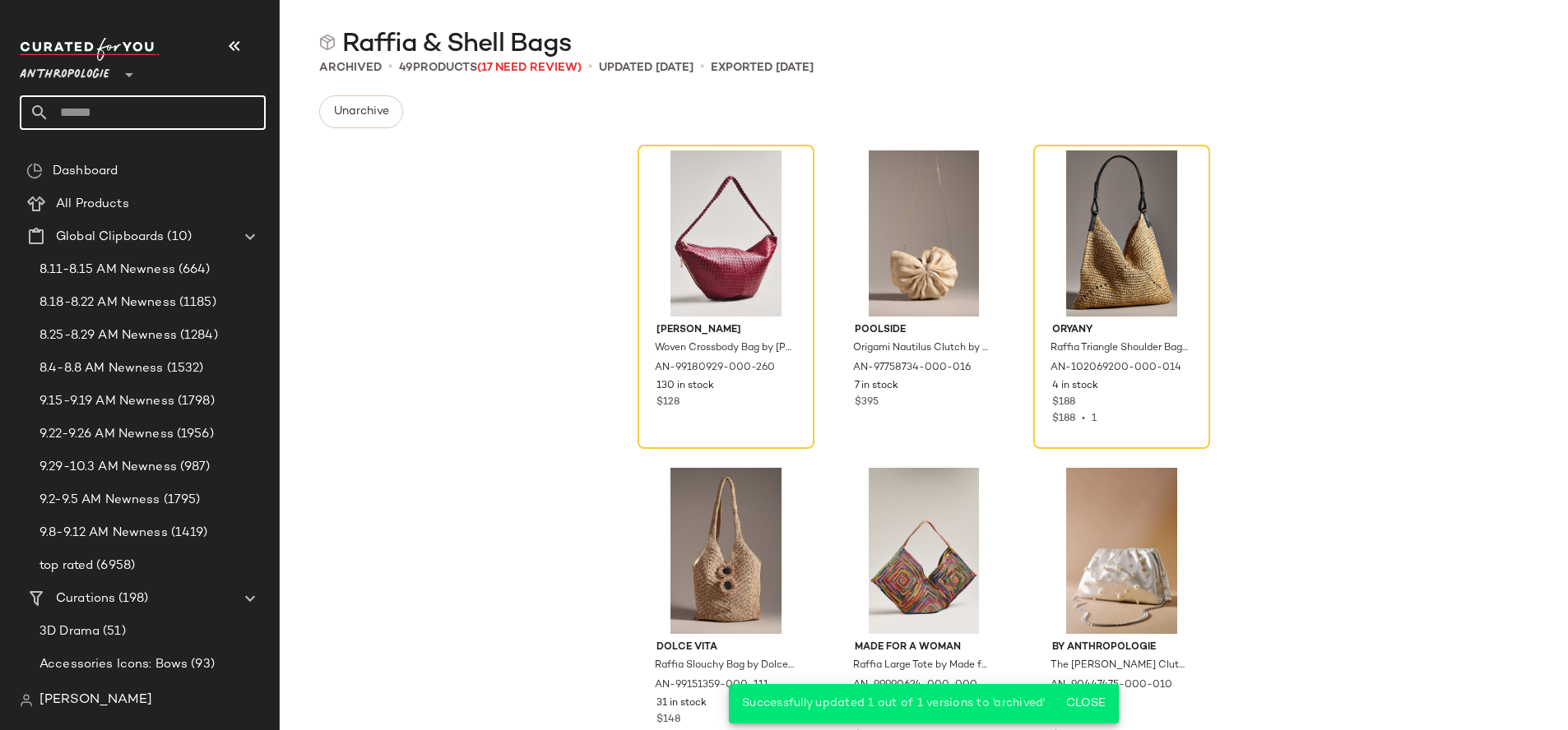
click at [174, 104] on input "text" at bounding box center [158, 112] width 216 height 34
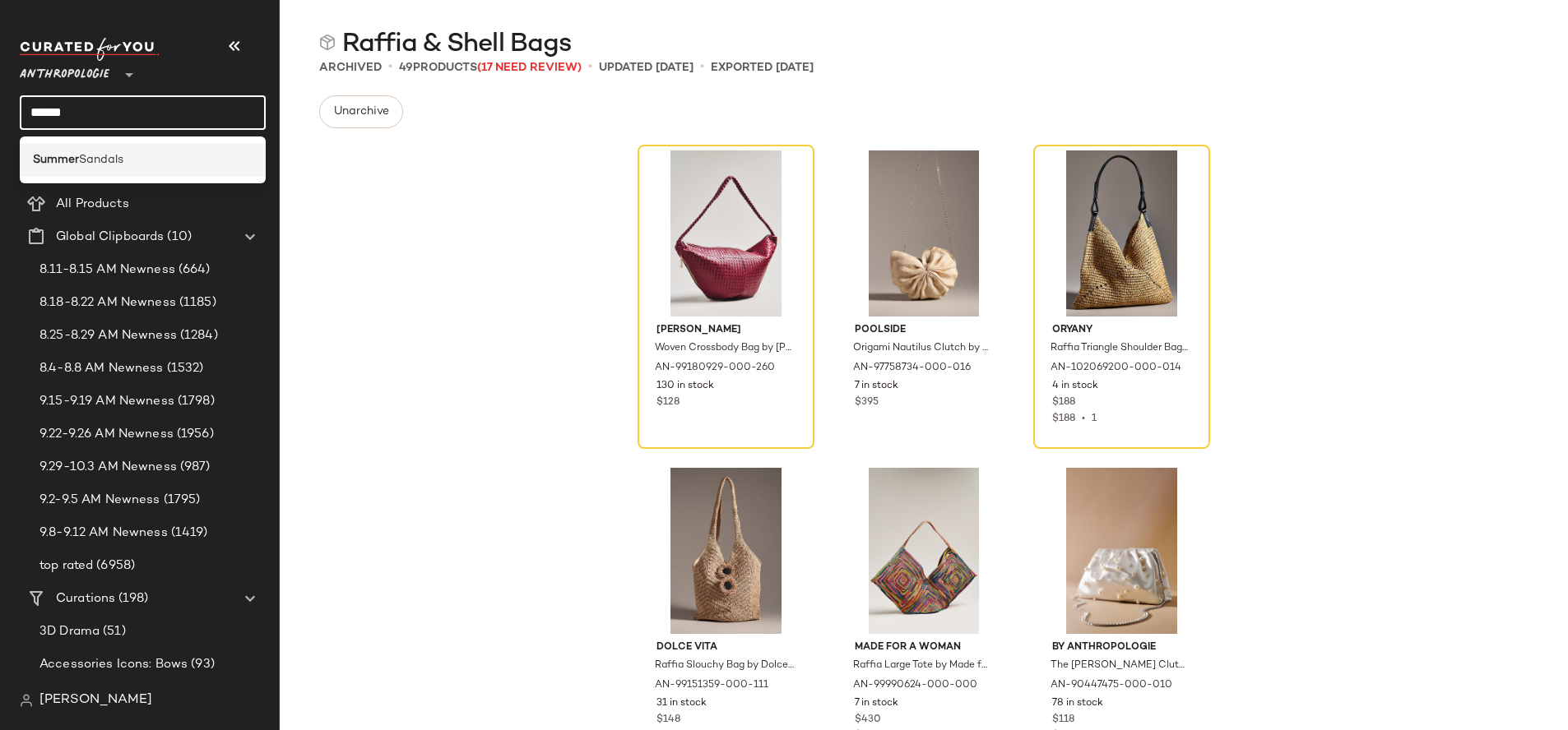
type input "******"
click at [66, 165] on b "Summer" at bounding box center [56, 160] width 46 height 18
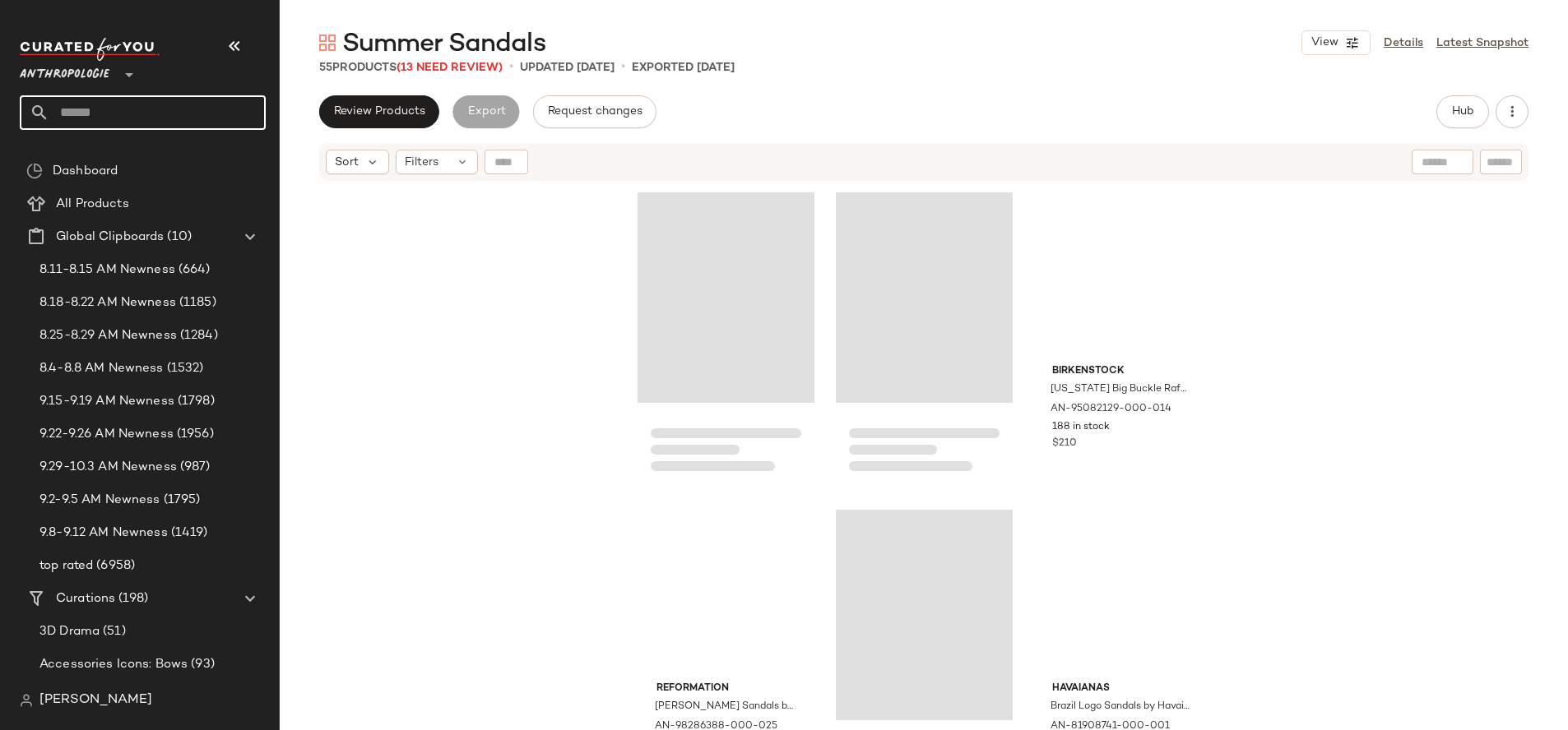
click at [105, 118] on input "text" at bounding box center [158, 112] width 216 height 34
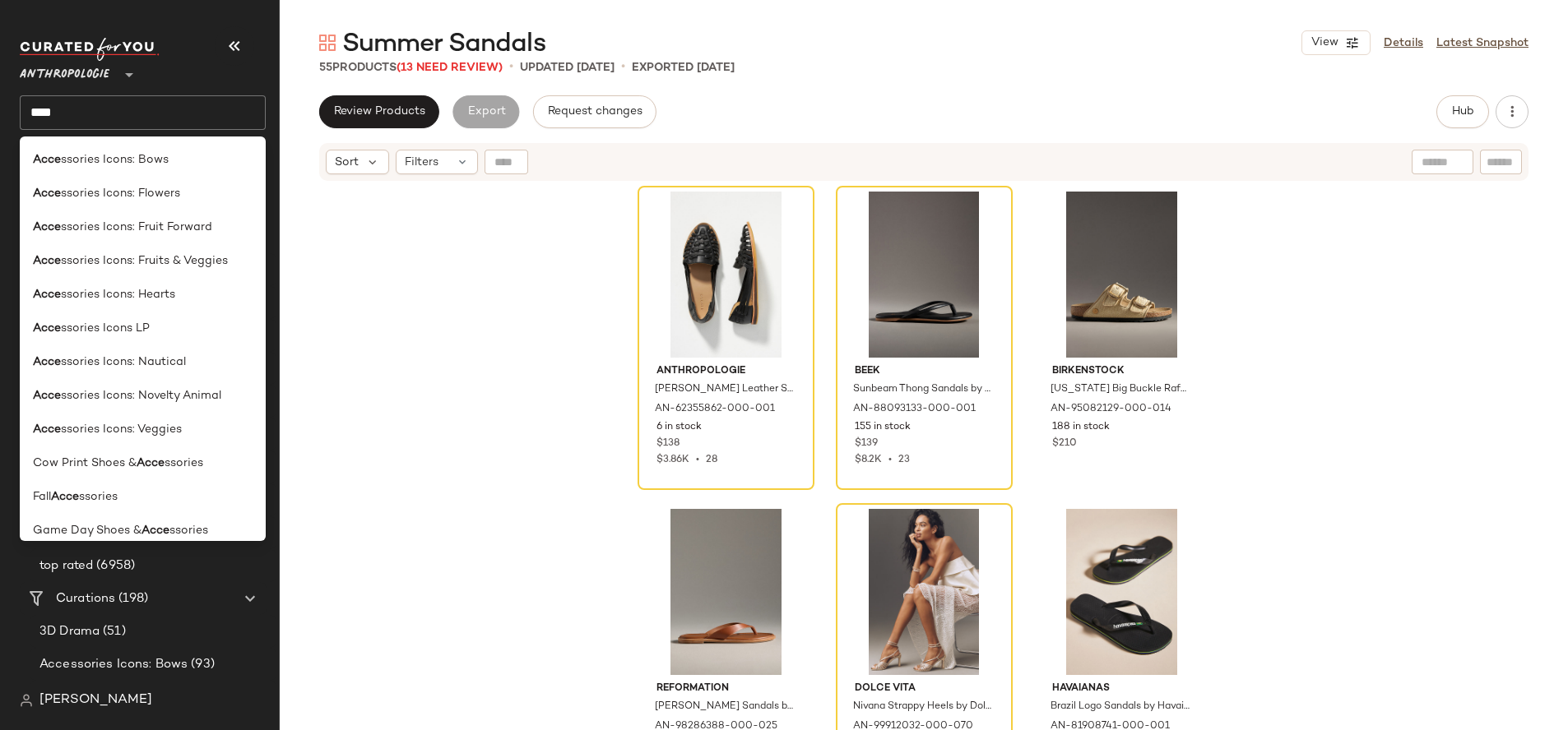
click at [200, 112] on input "****" at bounding box center [142, 112] width 246 height 34
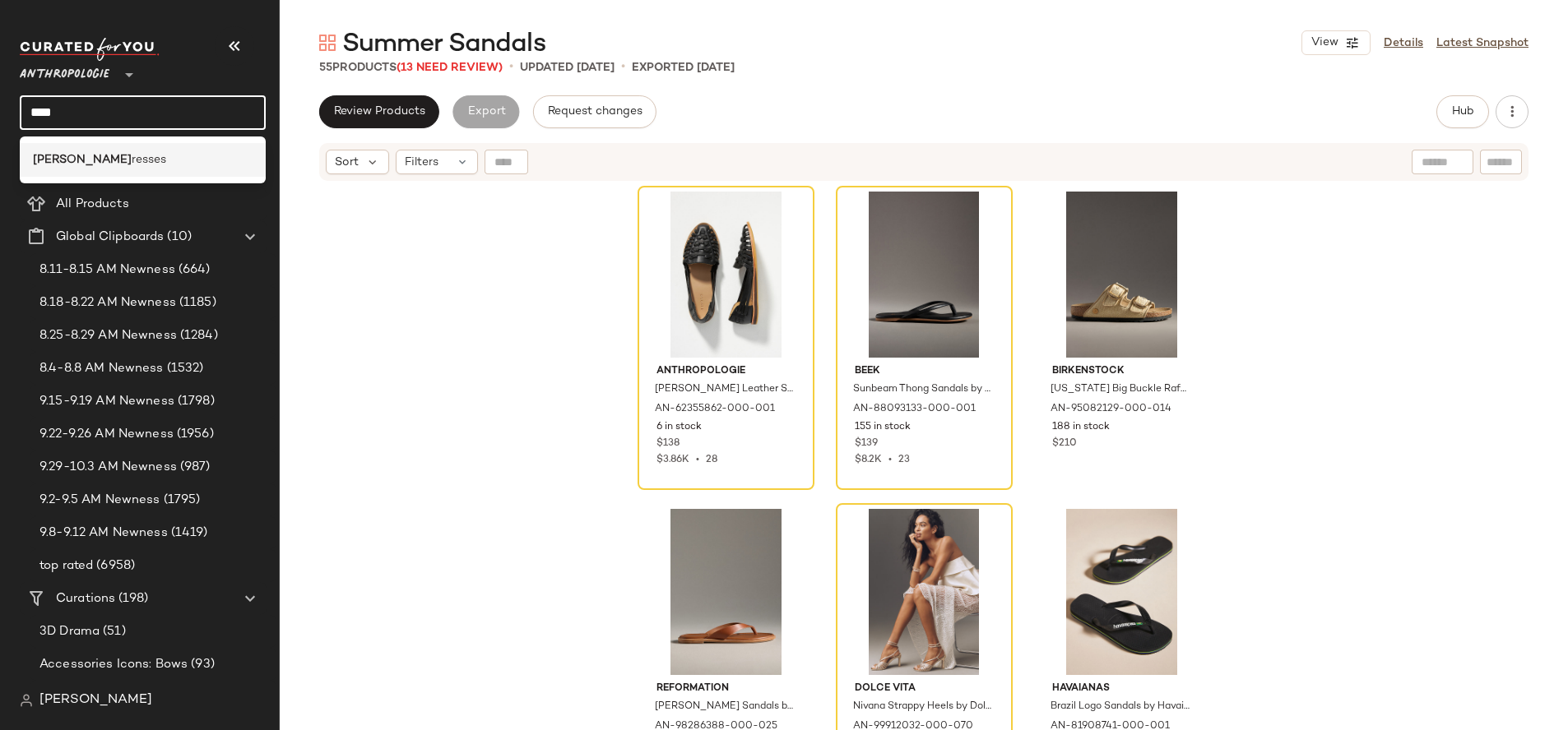
type input "****"
click at [182, 161] on div "Sund resses" at bounding box center [142, 160] width 219 height 18
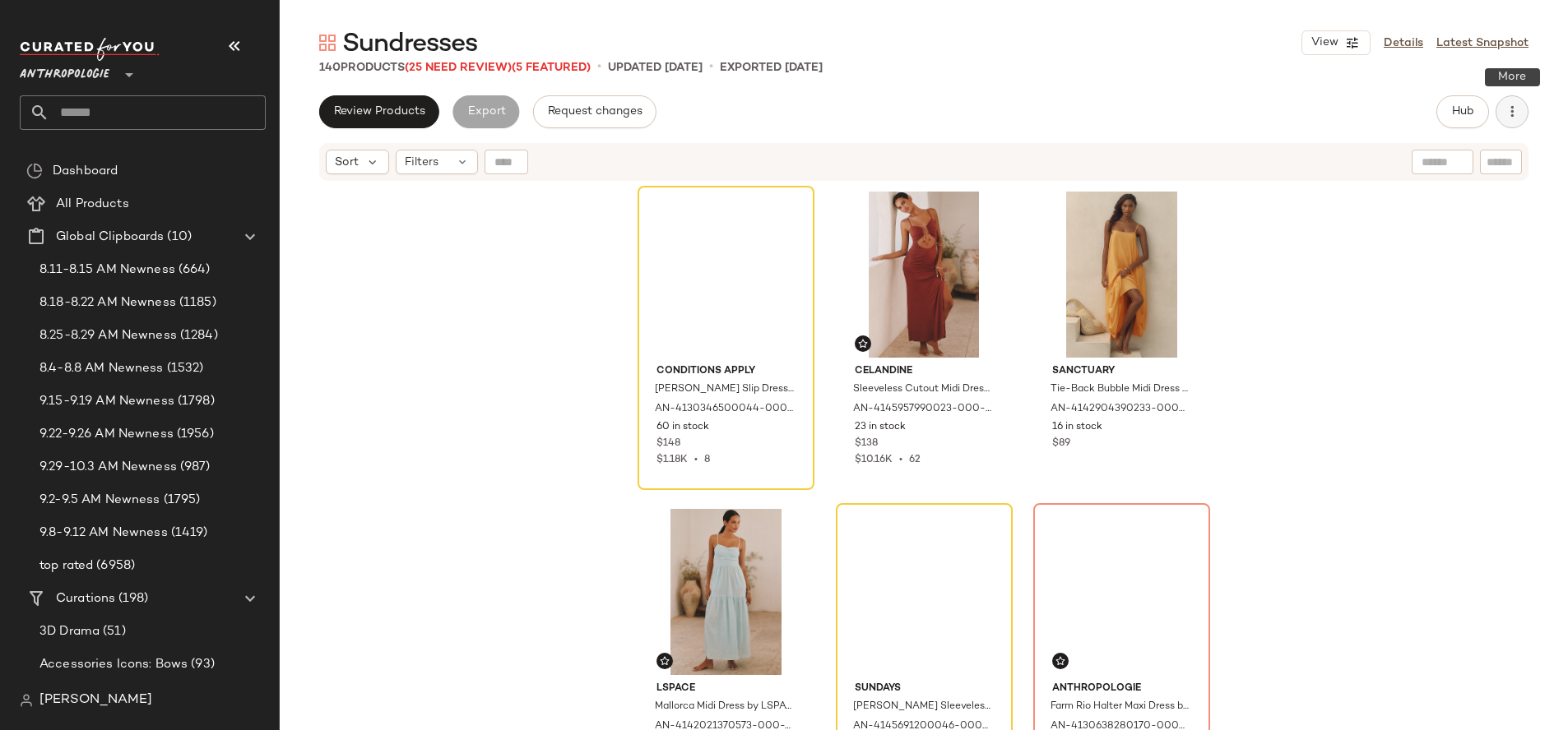
click at [1519, 115] on icon "button" at bounding box center [1511, 111] width 17 height 17
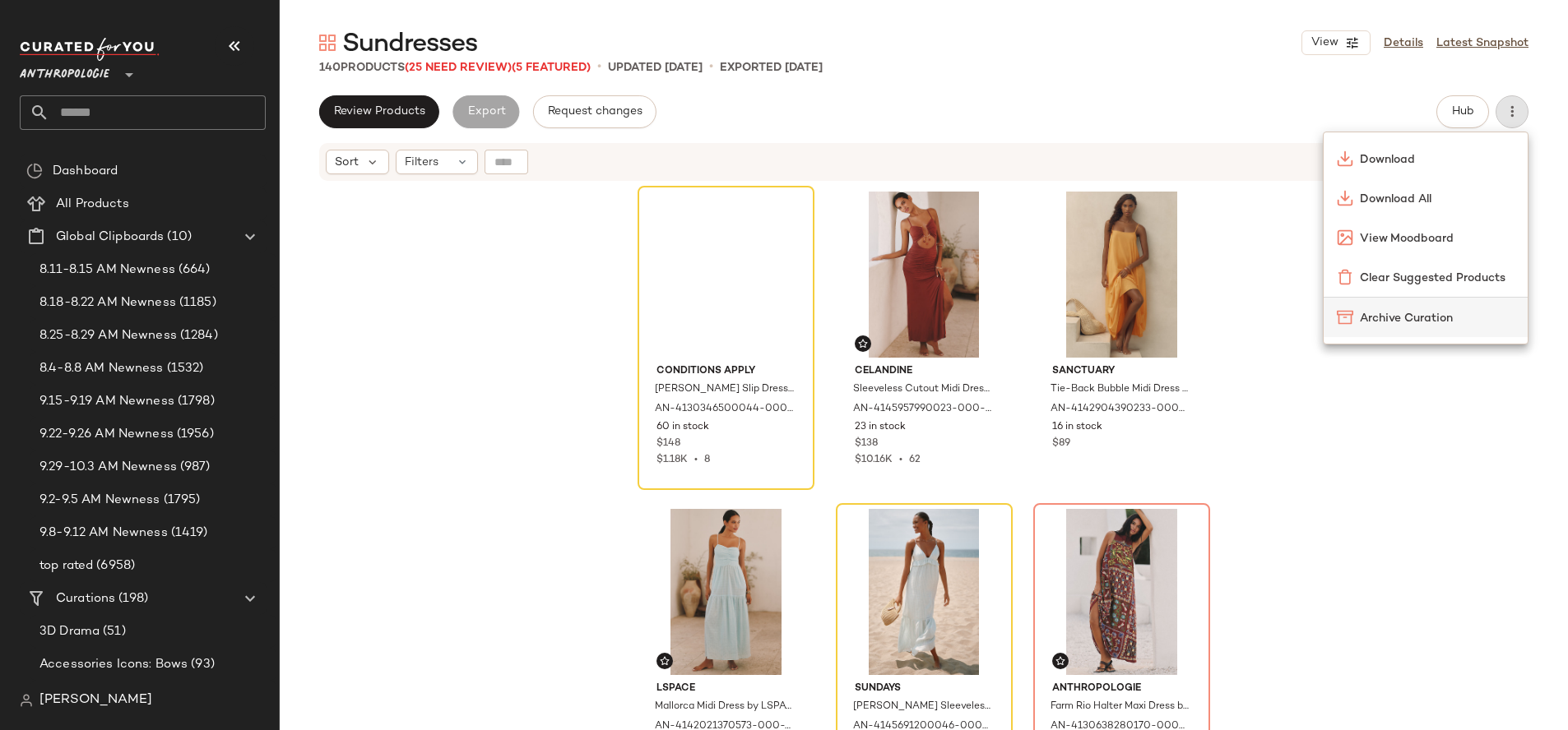
click at [1416, 323] on span "Archive Curation" at bounding box center [1436, 319] width 155 height 18
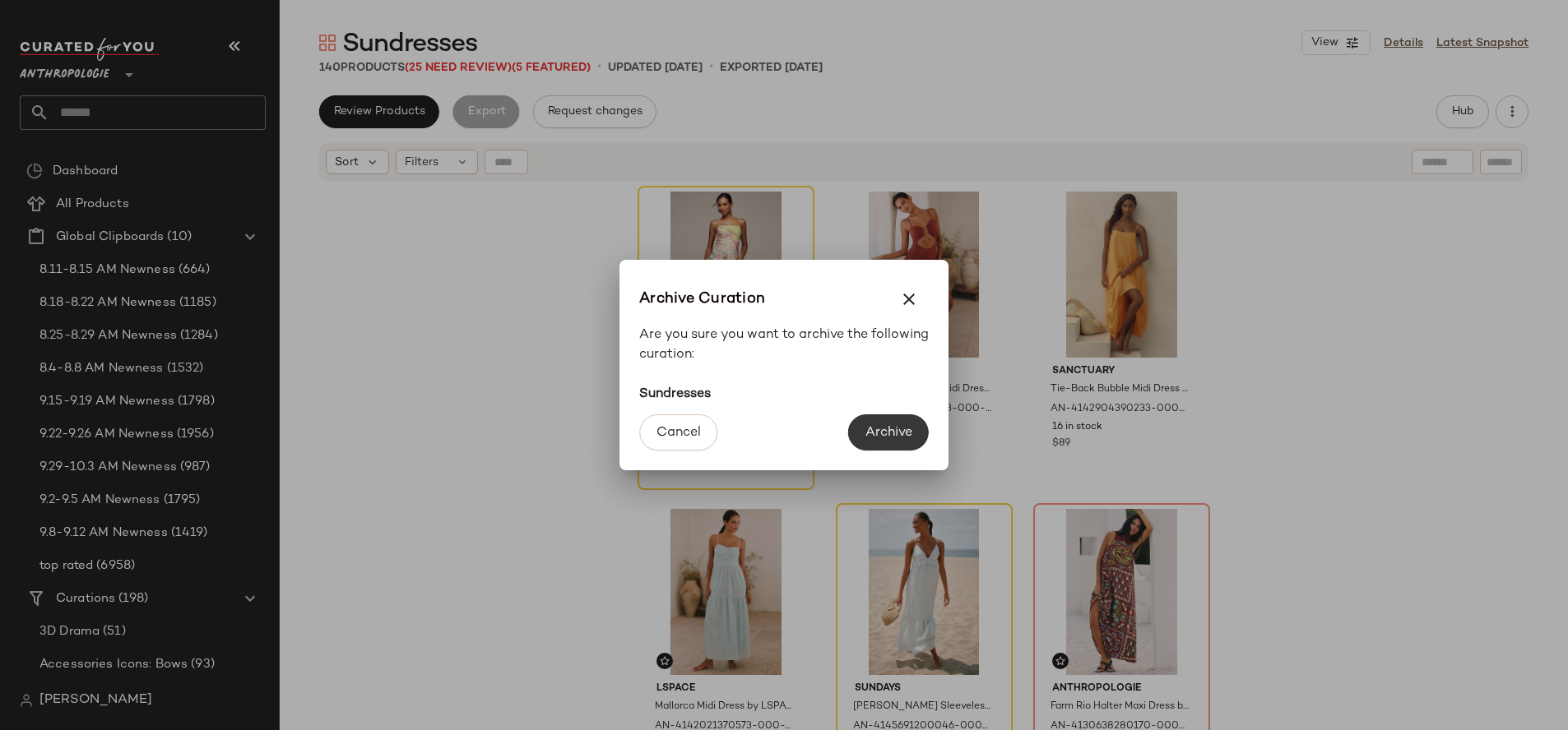
click at [873, 436] on span "Archive" at bounding box center [888, 433] width 48 height 16
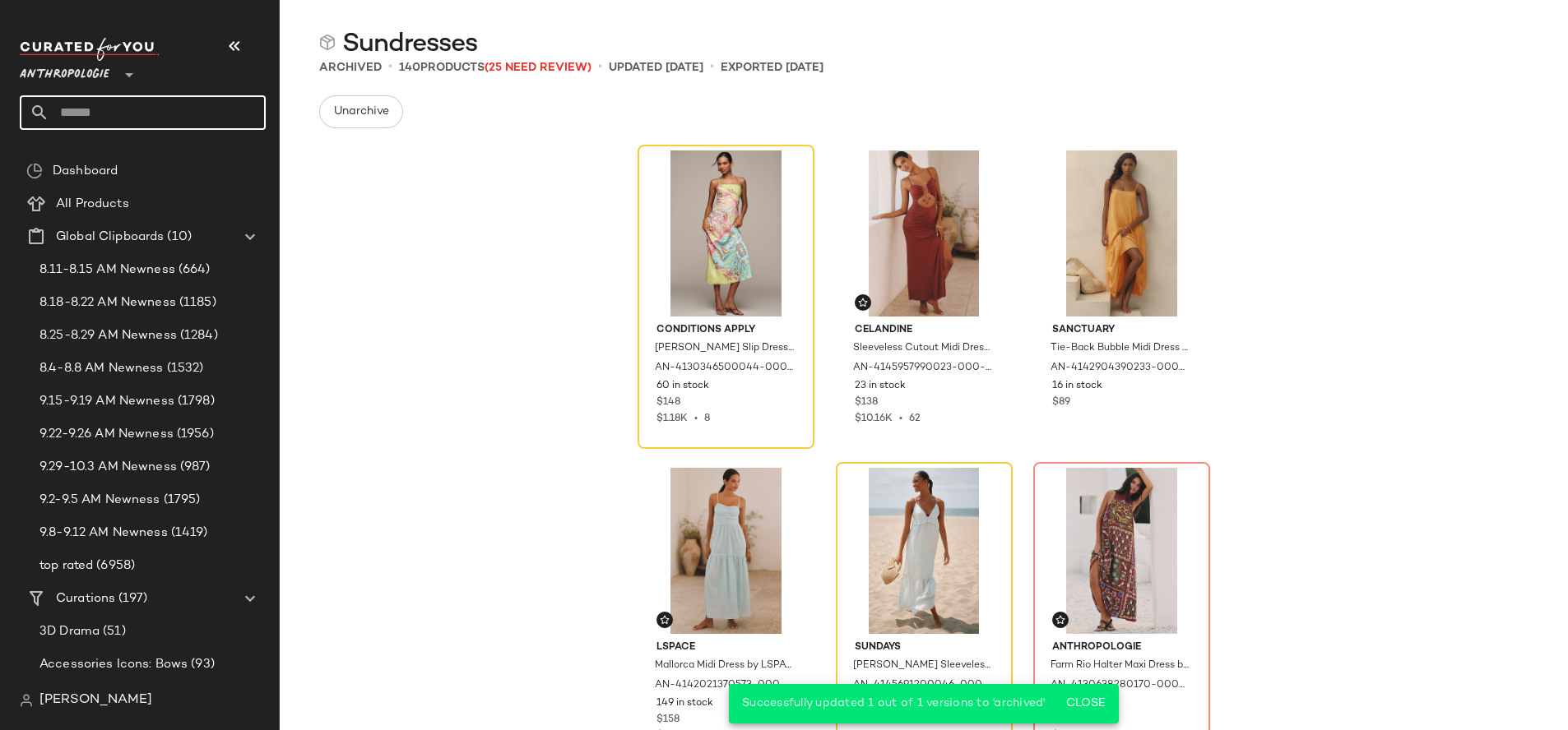
click at [208, 110] on input "text" at bounding box center [158, 112] width 216 height 34
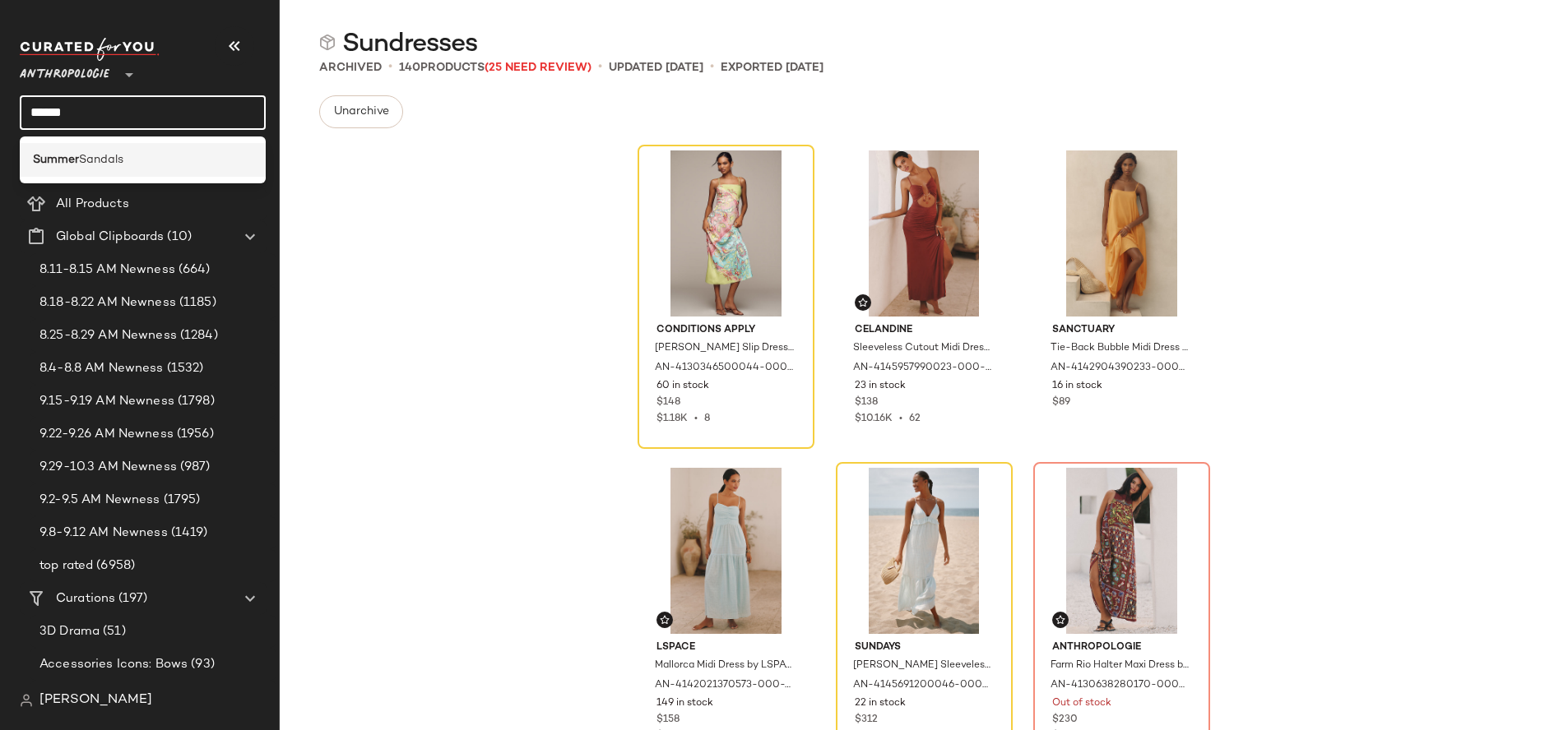
type input "******"
click at [165, 149] on div "Summer Sandals" at bounding box center [142, 160] width 246 height 34
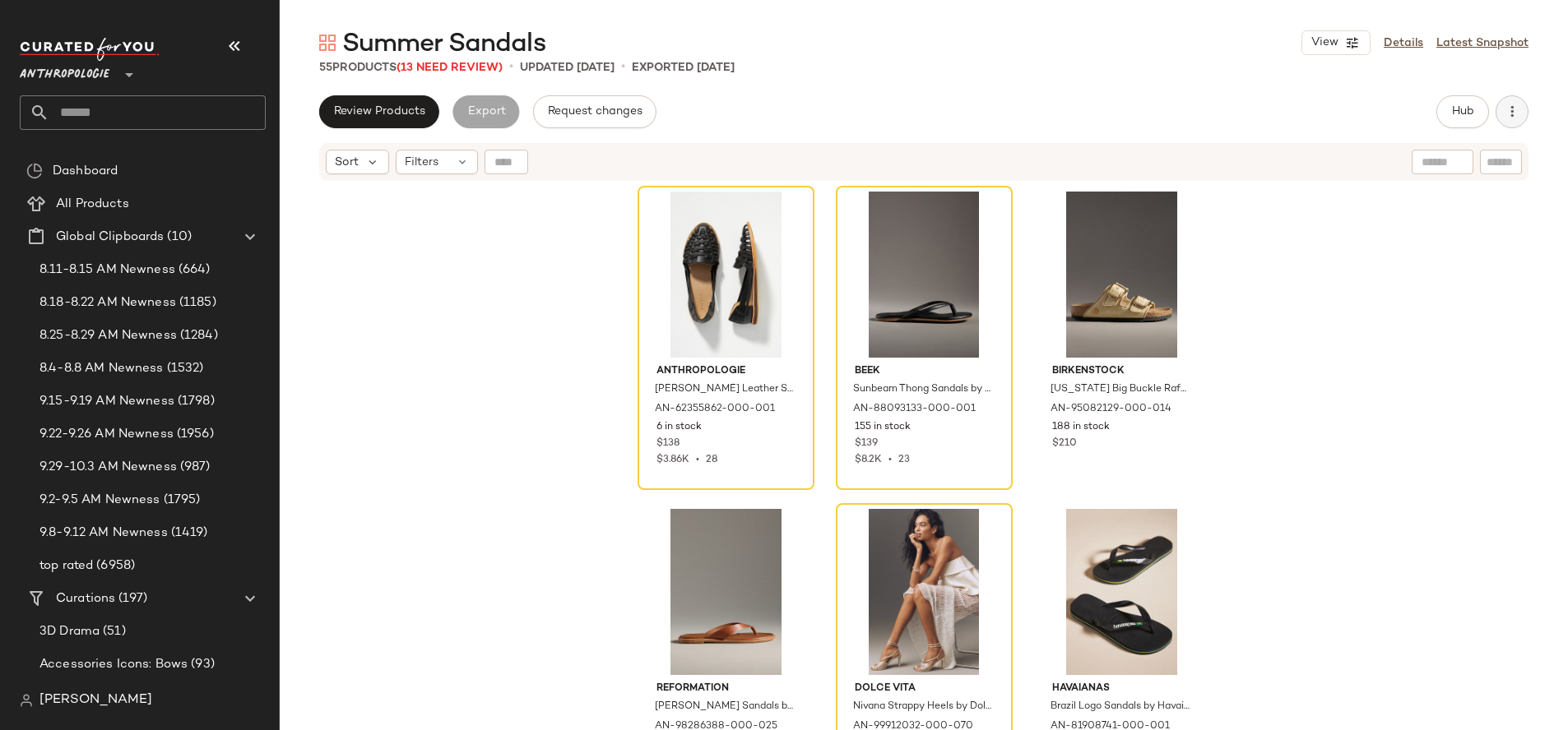
click at [1497, 112] on button "button" at bounding box center [1512, 112] width 33 height 33
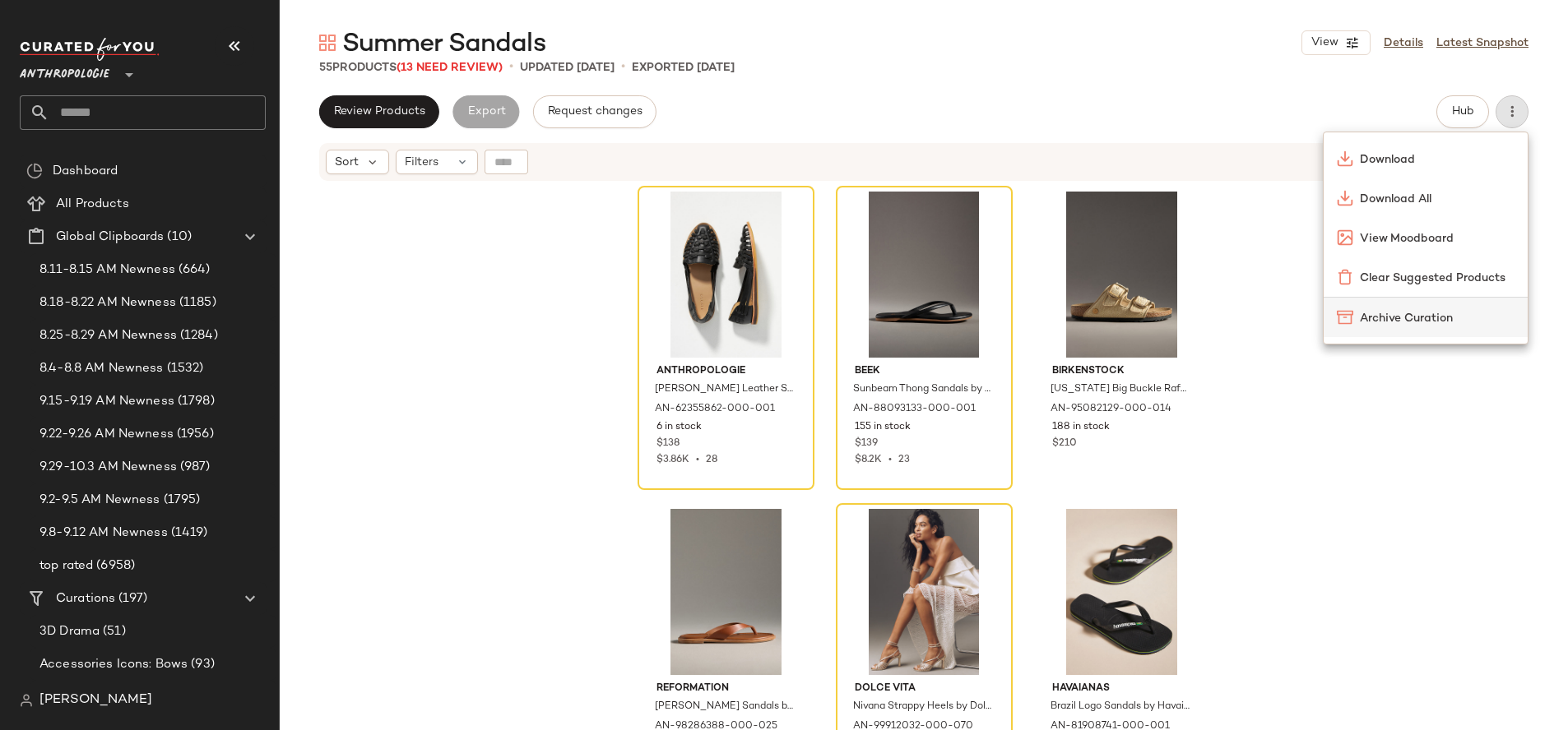
click at [1392, 318] on span "Archive Curation" at bounding box center [1436, 319] width 155 height 18
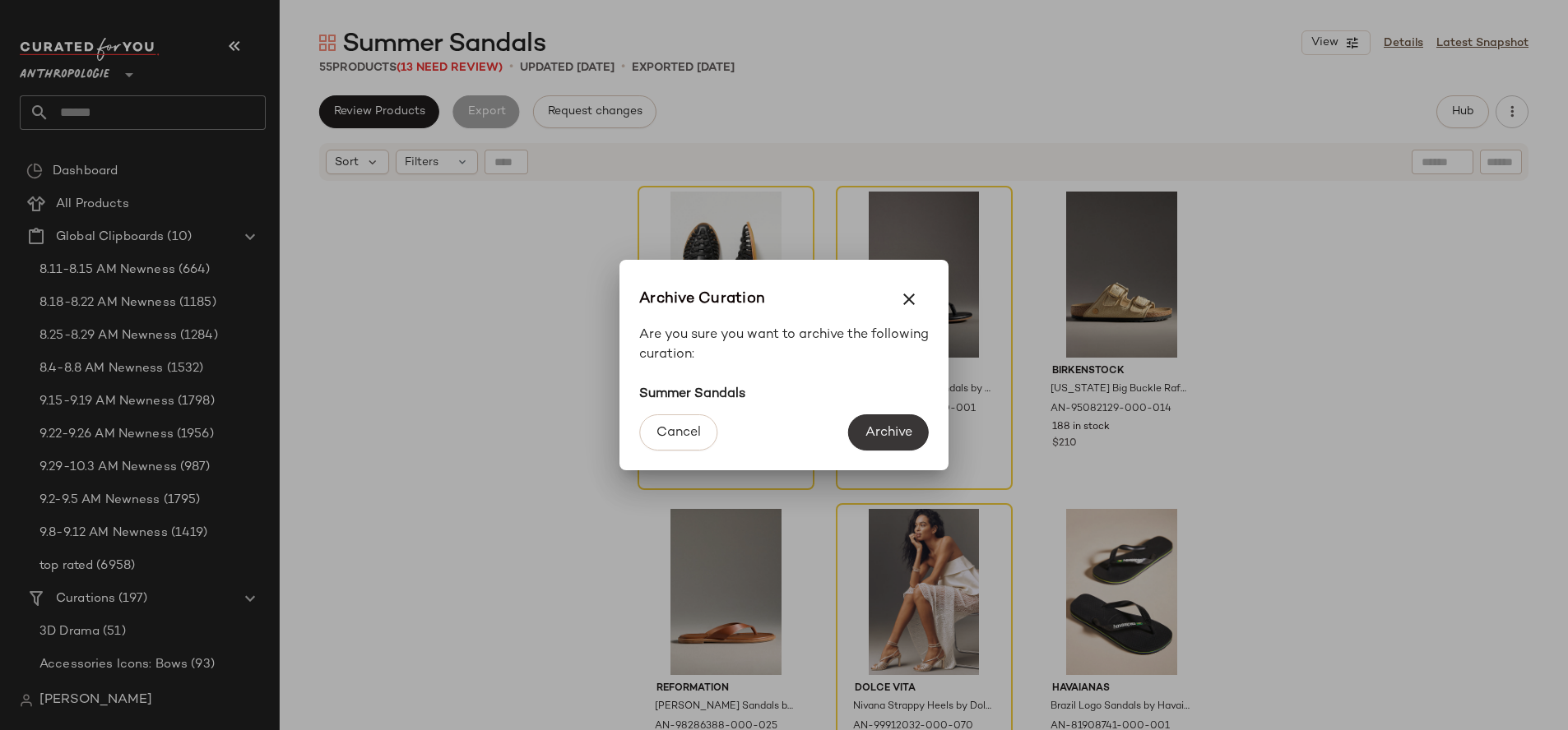
click at [907, 439] on span "Archive" at bounding box center [888, 433] width 48 height 16
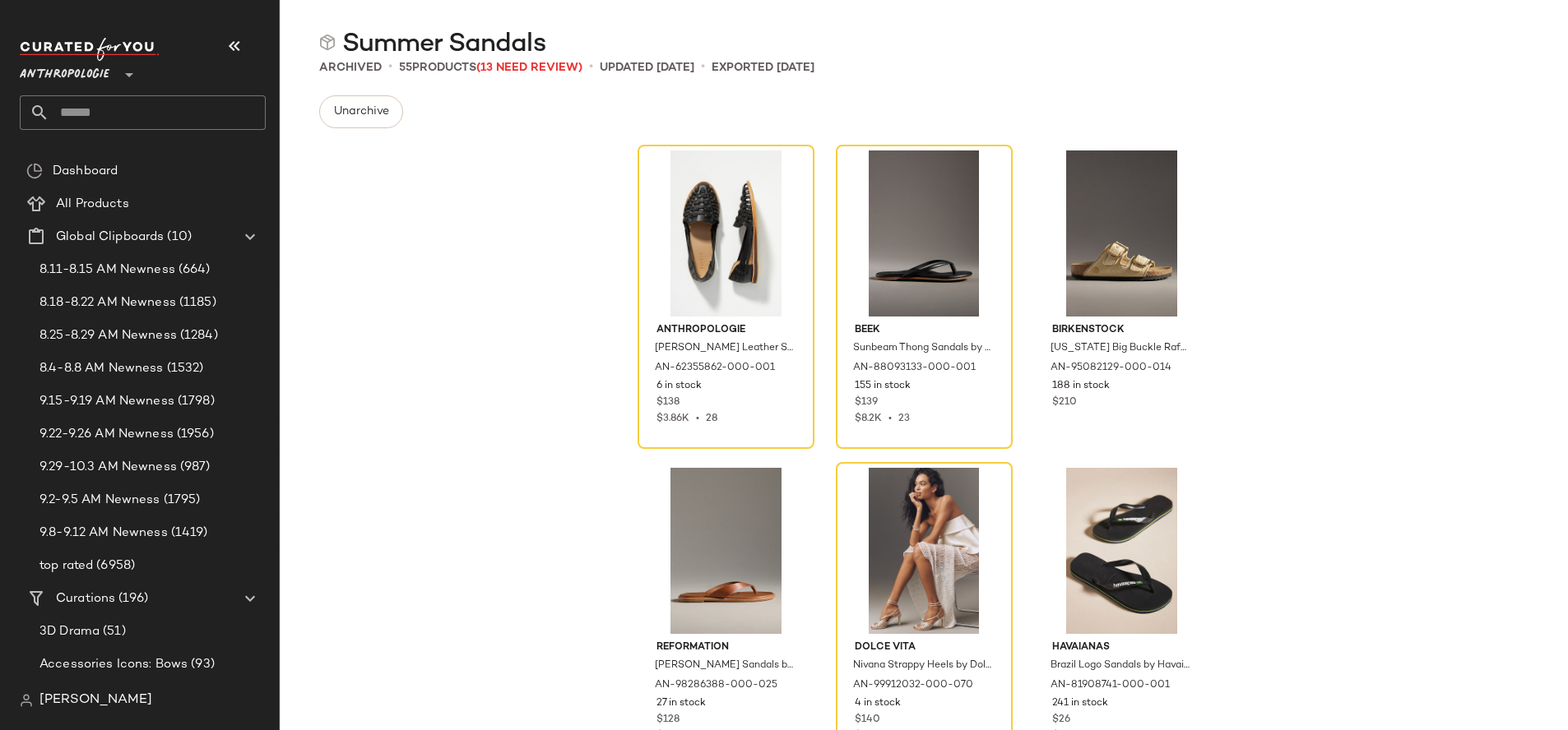
click at [201, 102] on input "text" at bounding box center [158, 112] width 216 height 34
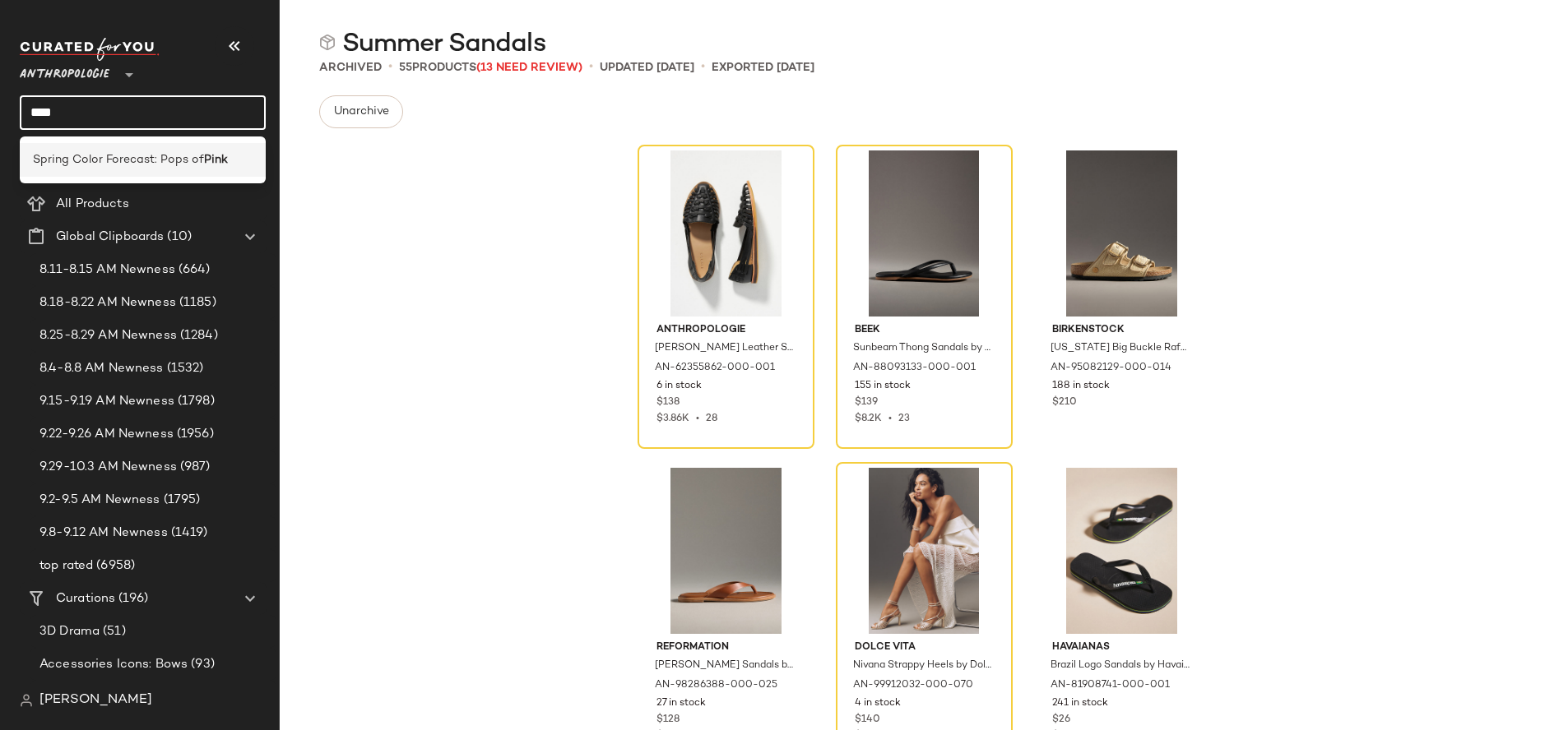
type input "****"
click at [195, 154] on span "Spring Color Forecast: Pops of" at bounding box center [118, 160] width 171 height 18
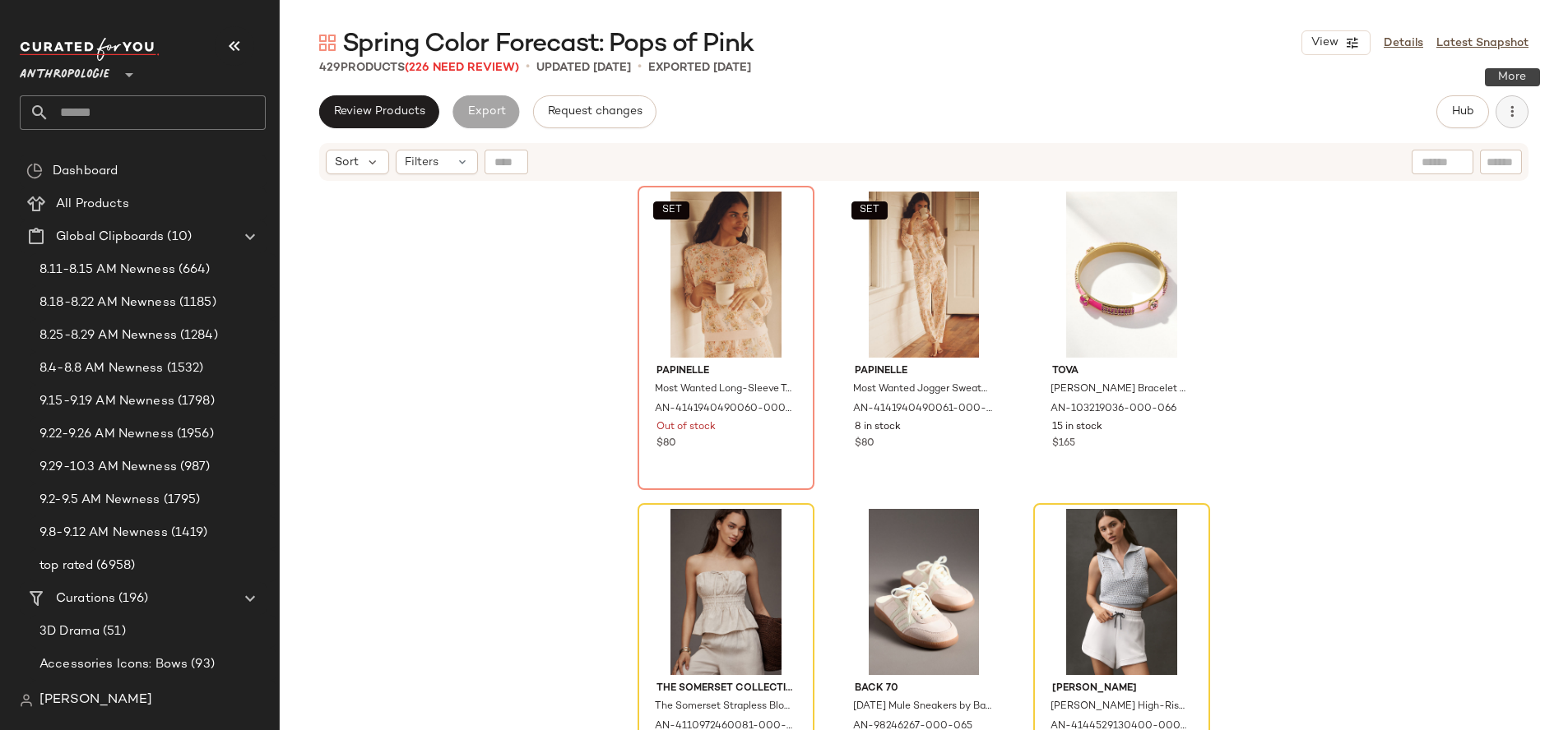
click at [1515, 118] on icon "button" at bounding box center [1511, 111] width 17 height 17
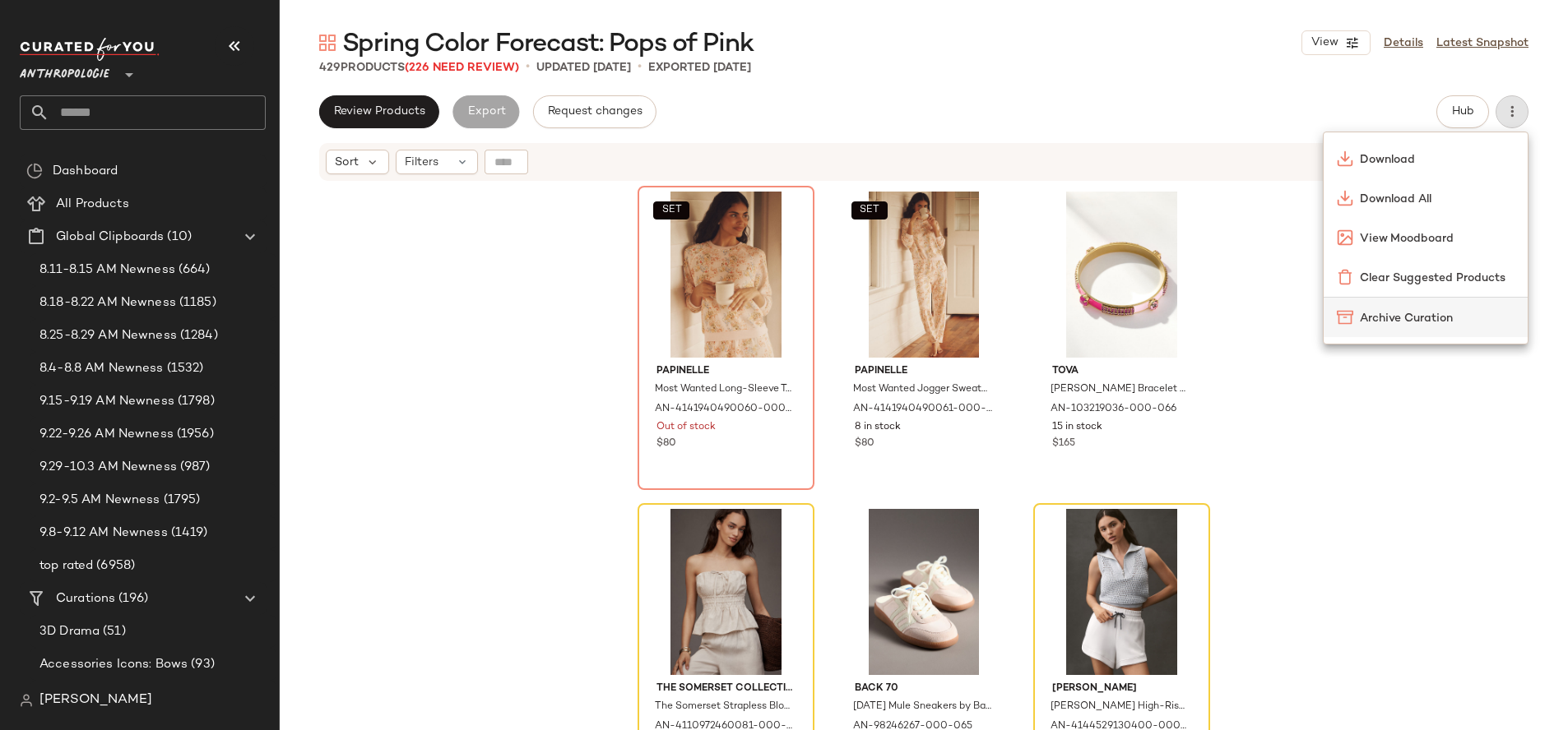
click at [1420, 321] on span "Archive Curation" at bounding box center [1436, 319] width 155 height 18
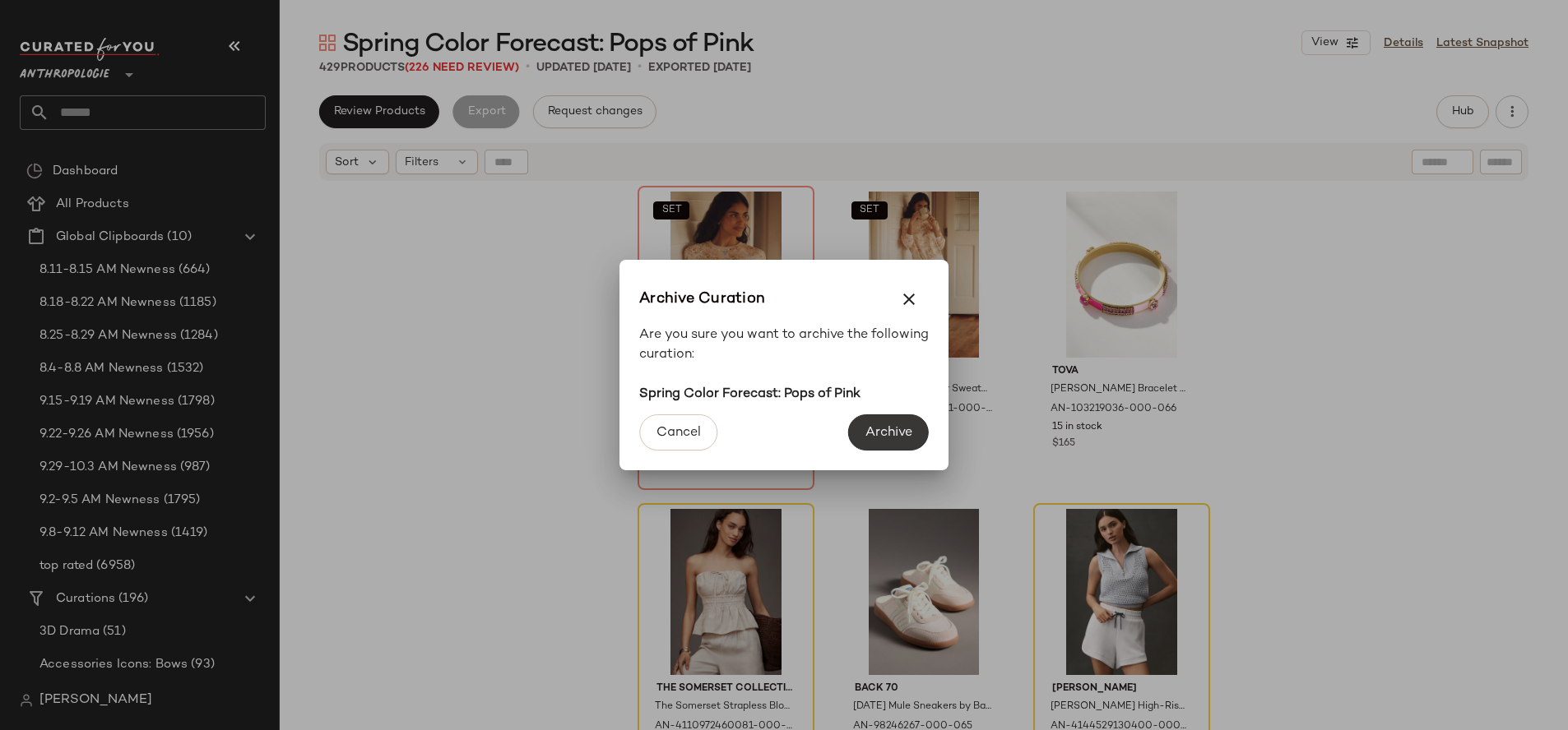
click at [867, 436] on span "Archive" at bounding box center [888, 433] width 48 height 16
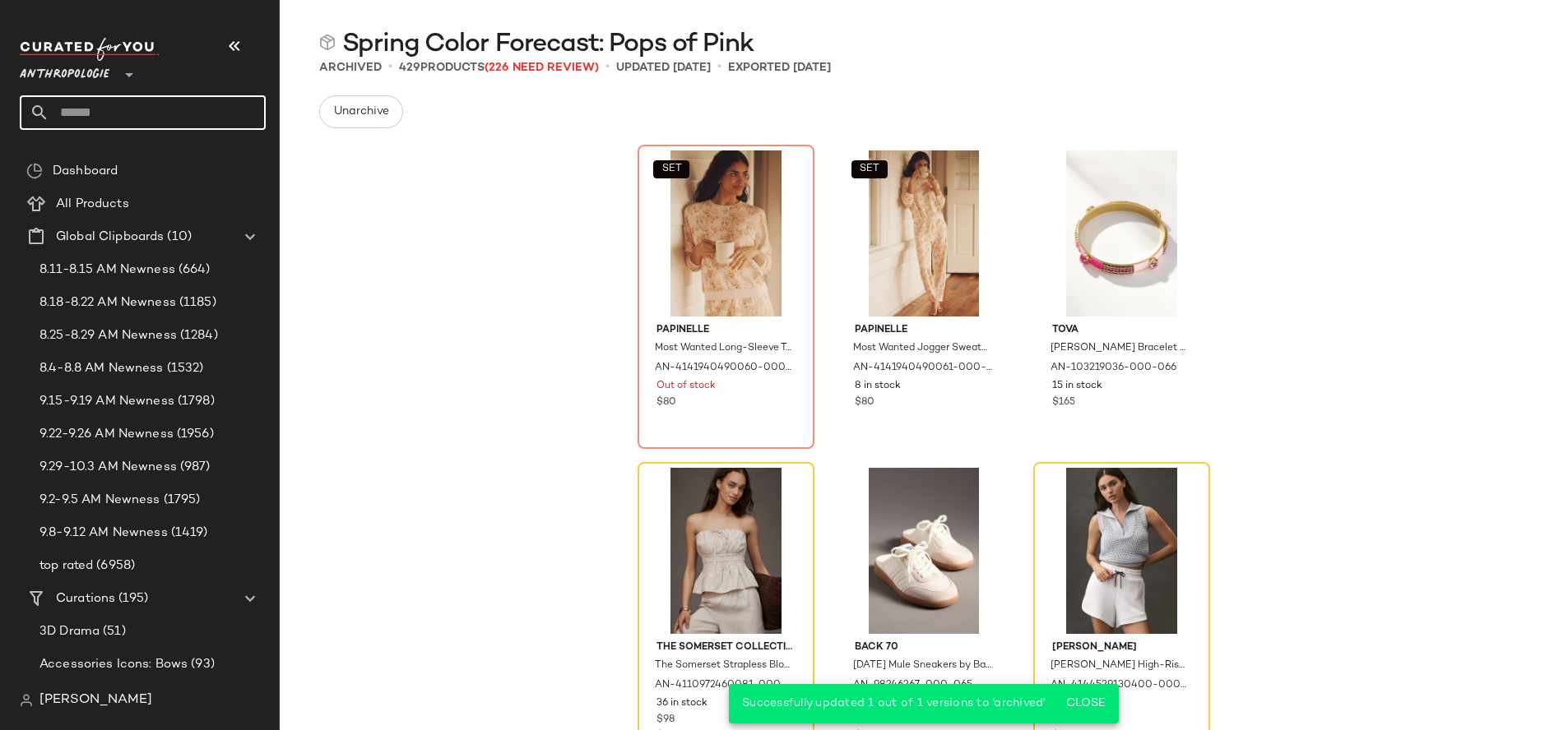
click at [212, 105] on input "text" at bounding box center [158, 112] width 216 height 34
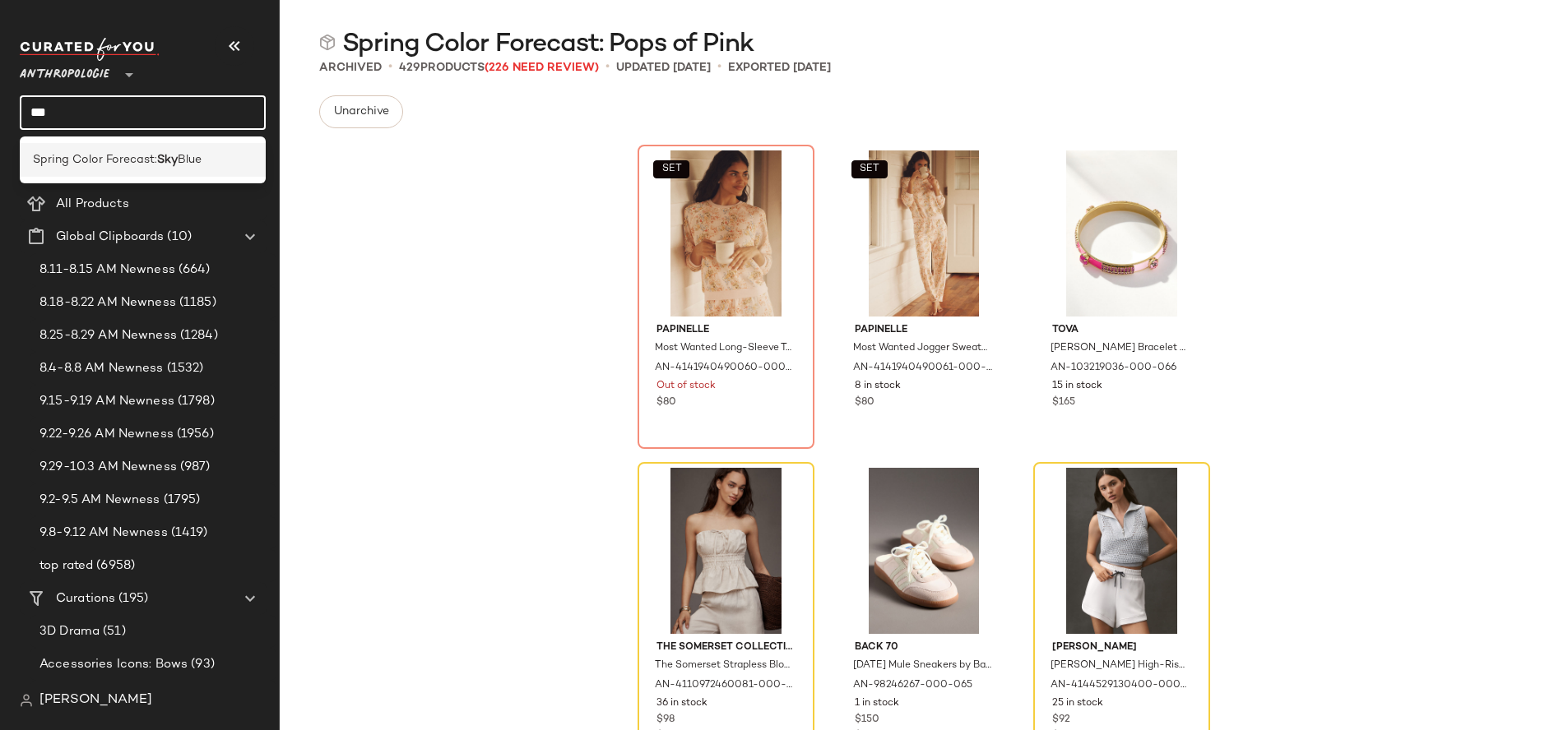
type input "***"
click at [222, 162] on div "Spring Color Forecast: Sky Blue" at bounding box center [142, 160] width 219 height 18
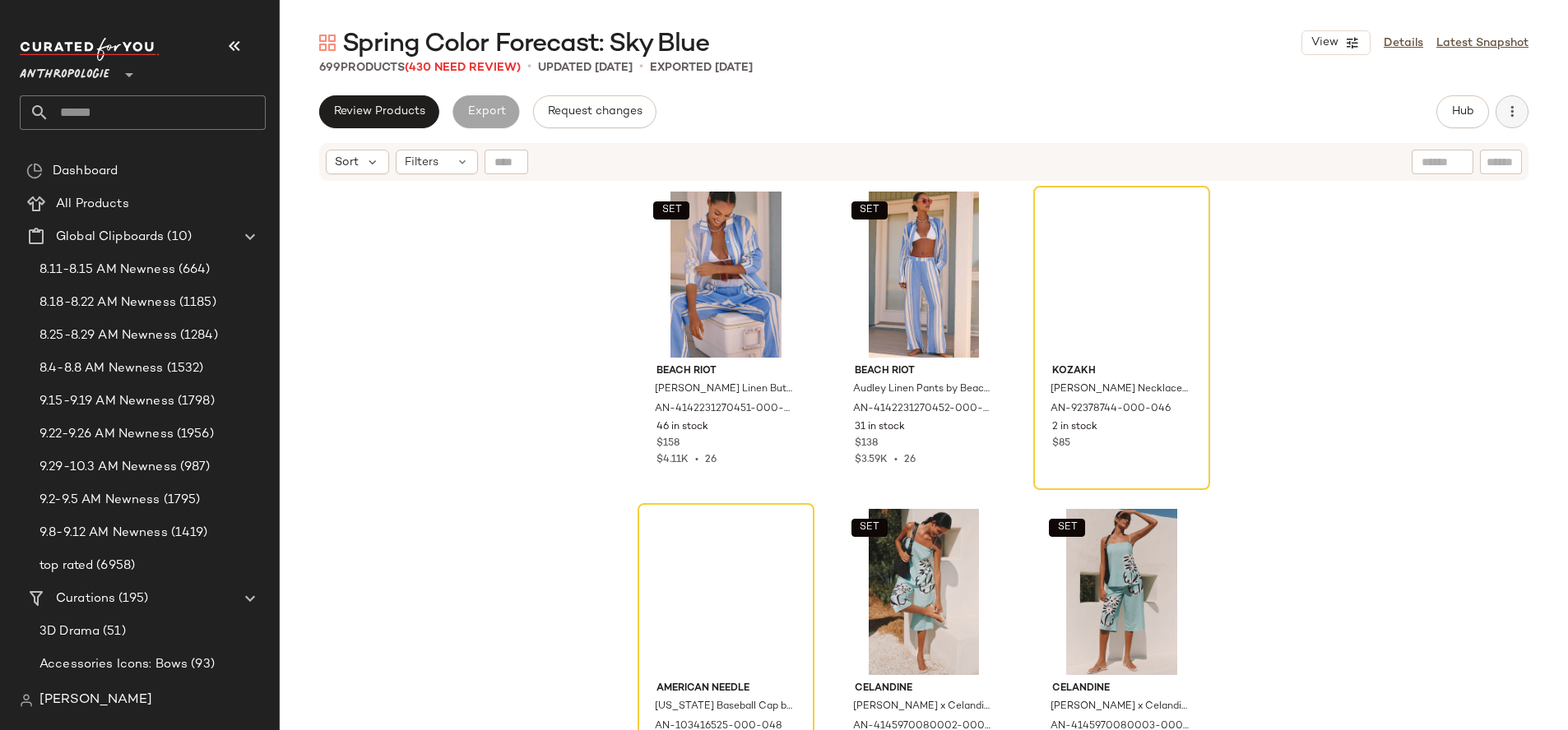
click at [1508, 114] on icon "button" at bounding box center [1511, 111] width 17 height 17
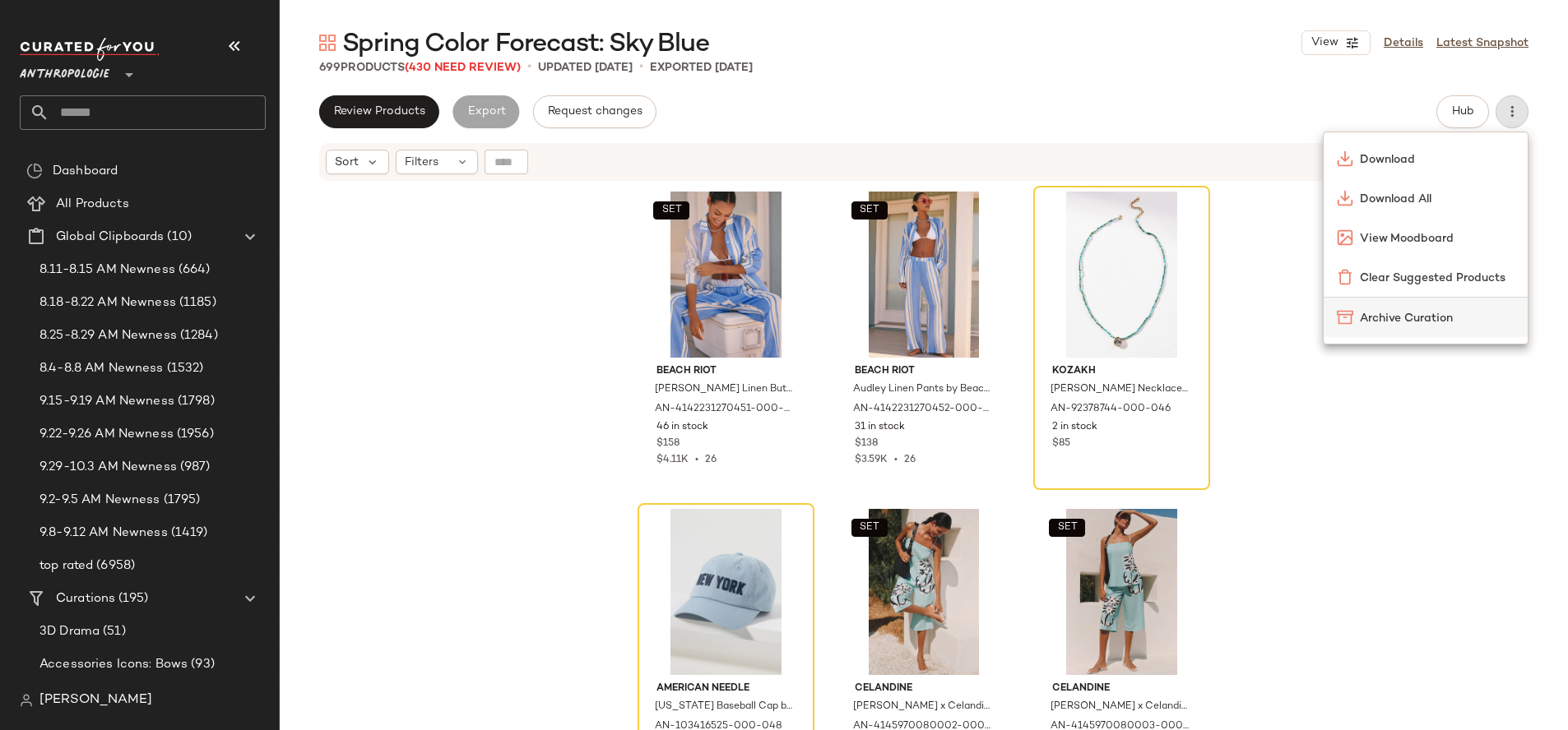
click at [1423, 328] on div "Archive Curation" at bounding box center [1425, 317] width 204 height 39
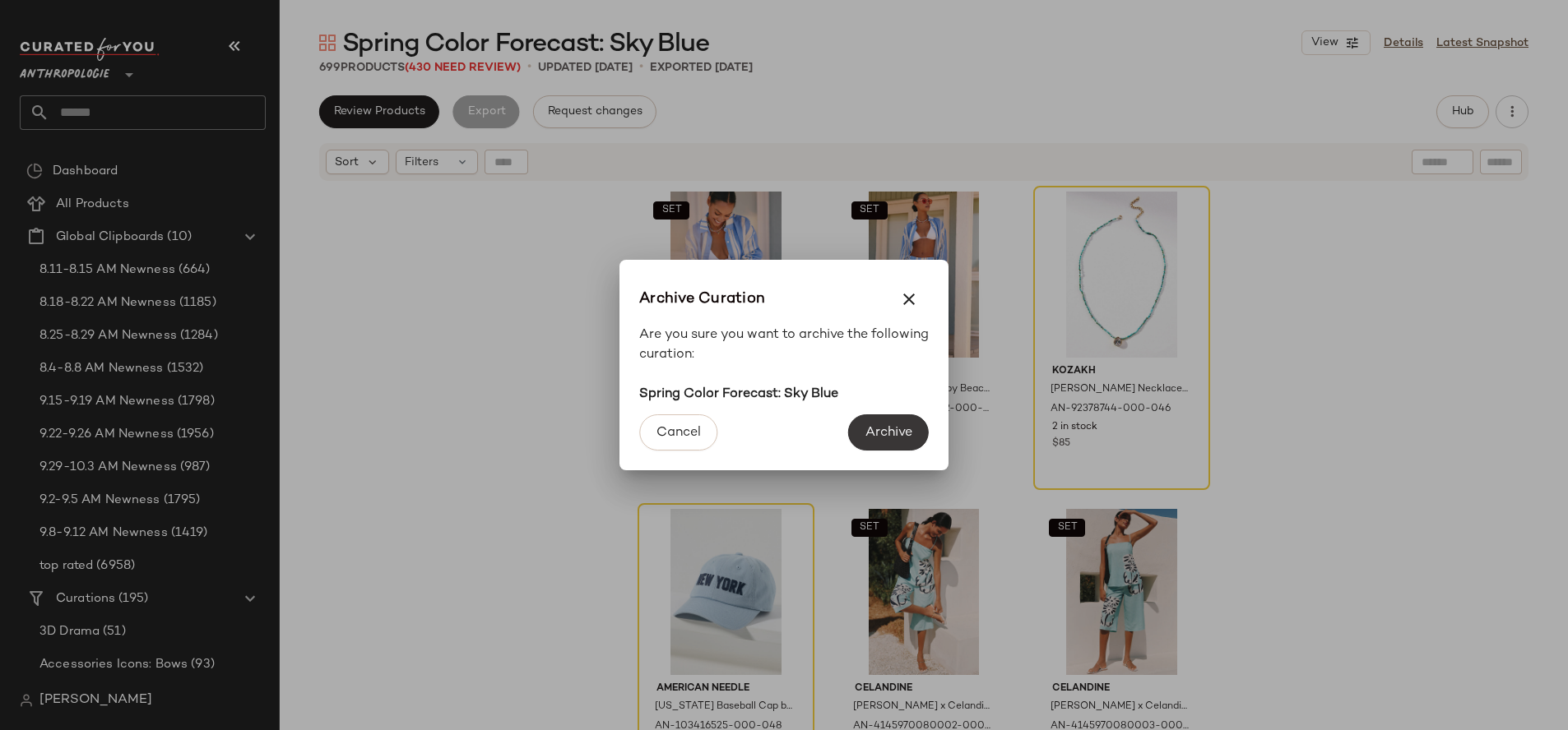
click at [885, 425] on span "Archive" at bounding box center [888, 433] width 48 height 16
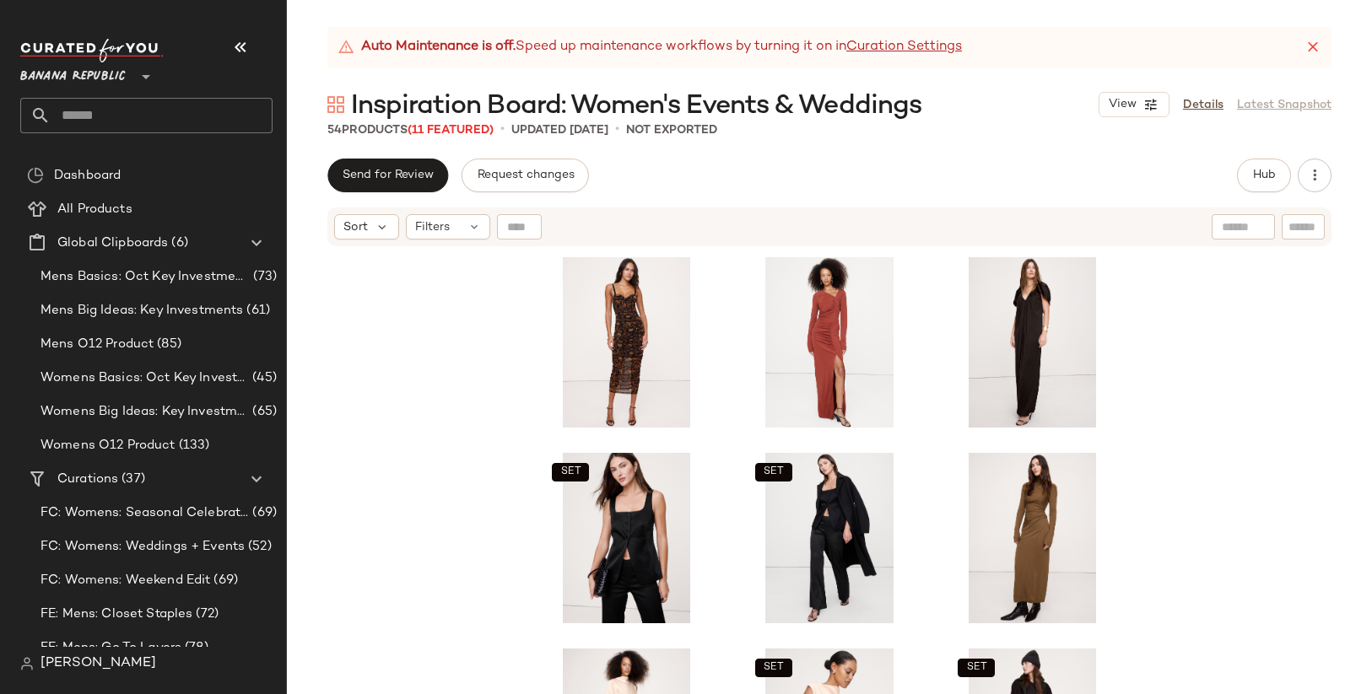
scroll to position [467, 0]
